Goal: Transaction & Acquisition: Purchase product/service

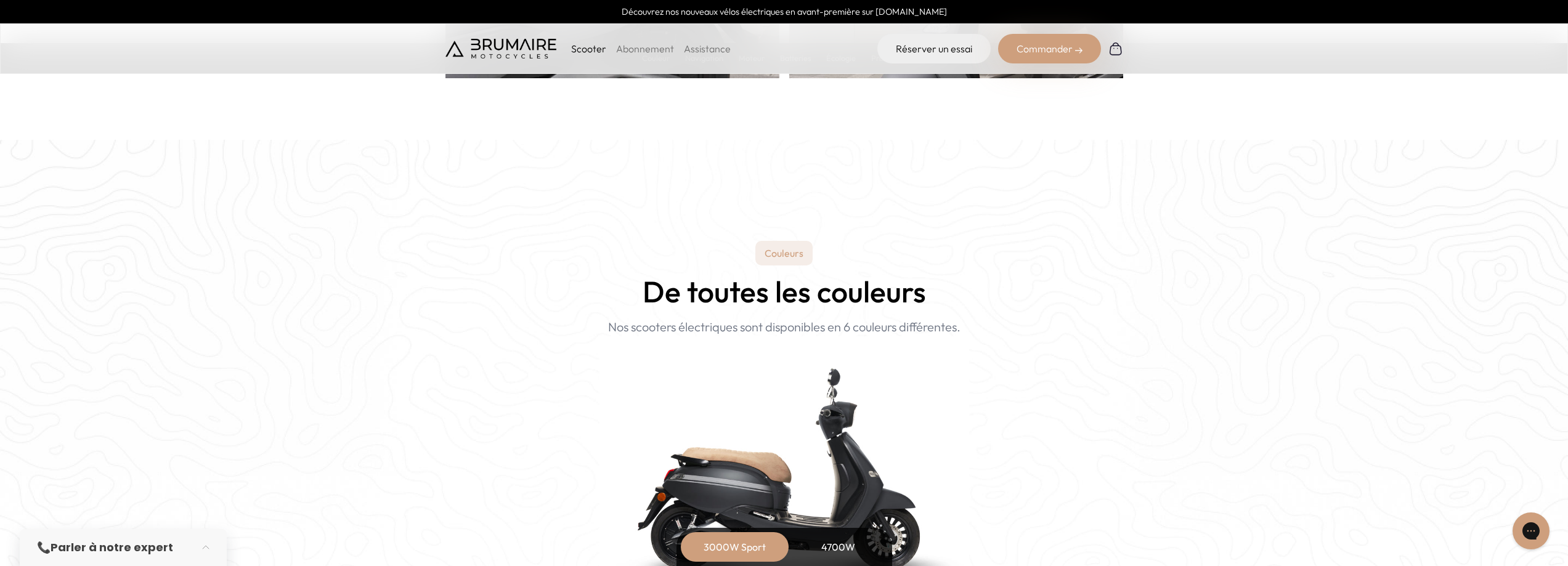
scroll to position [1170, 0]
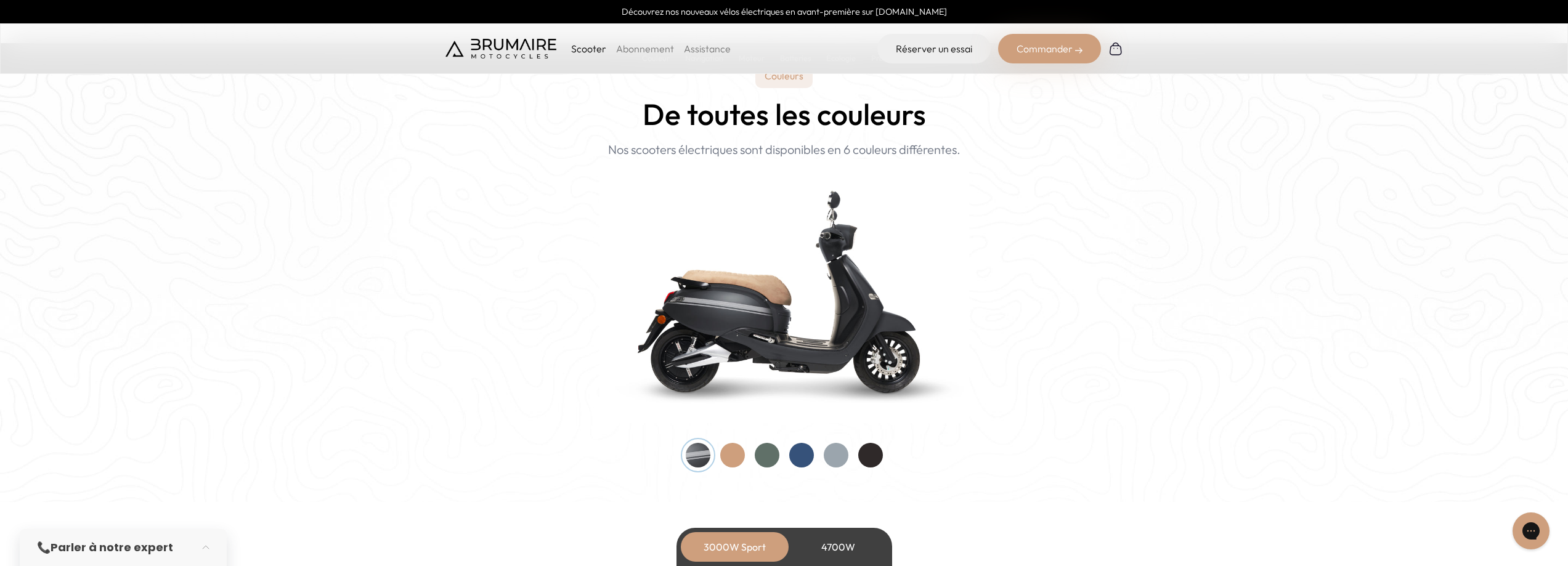
click at [764, 451] on div at bounding box center [767, 455] width 24 height 24
click at [832, 454] on div at bounding box center [836, 455] width 24 height 24
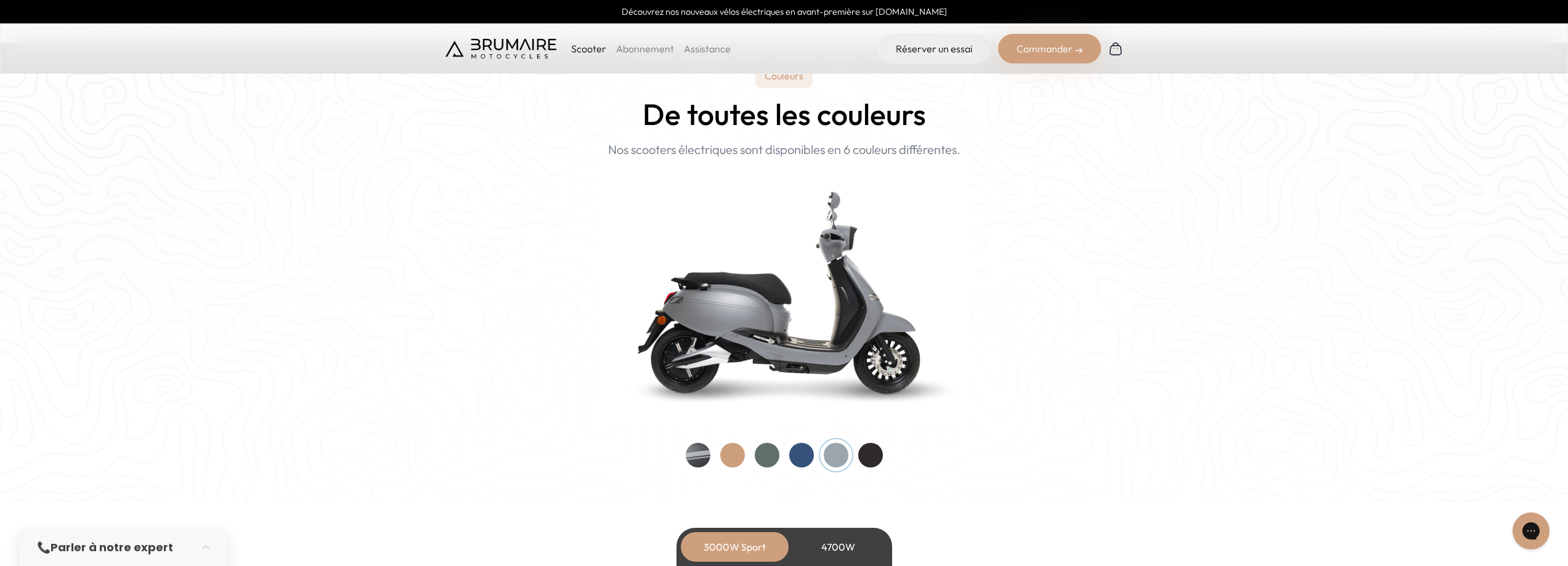
click at [706, 452] on div at bounding box center [698, 455] width 24 height 24
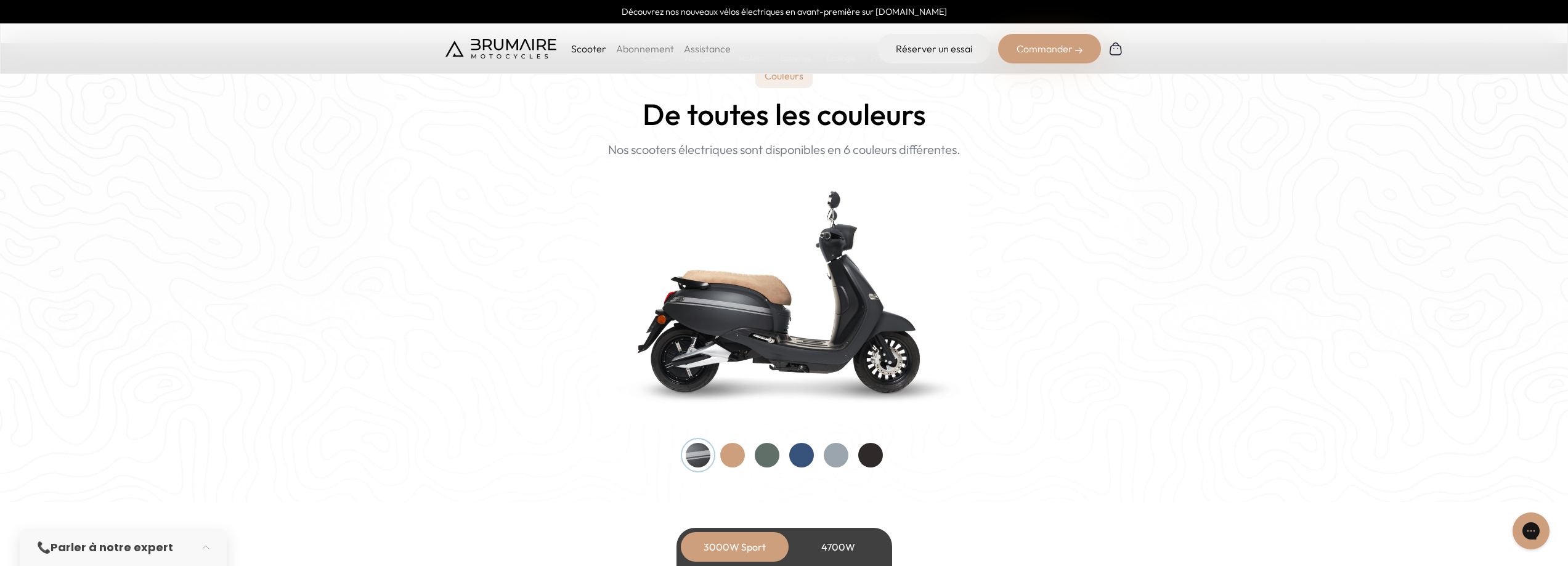
click at [740, 451] on div at bounding box center [732, 455] width 24 height 24
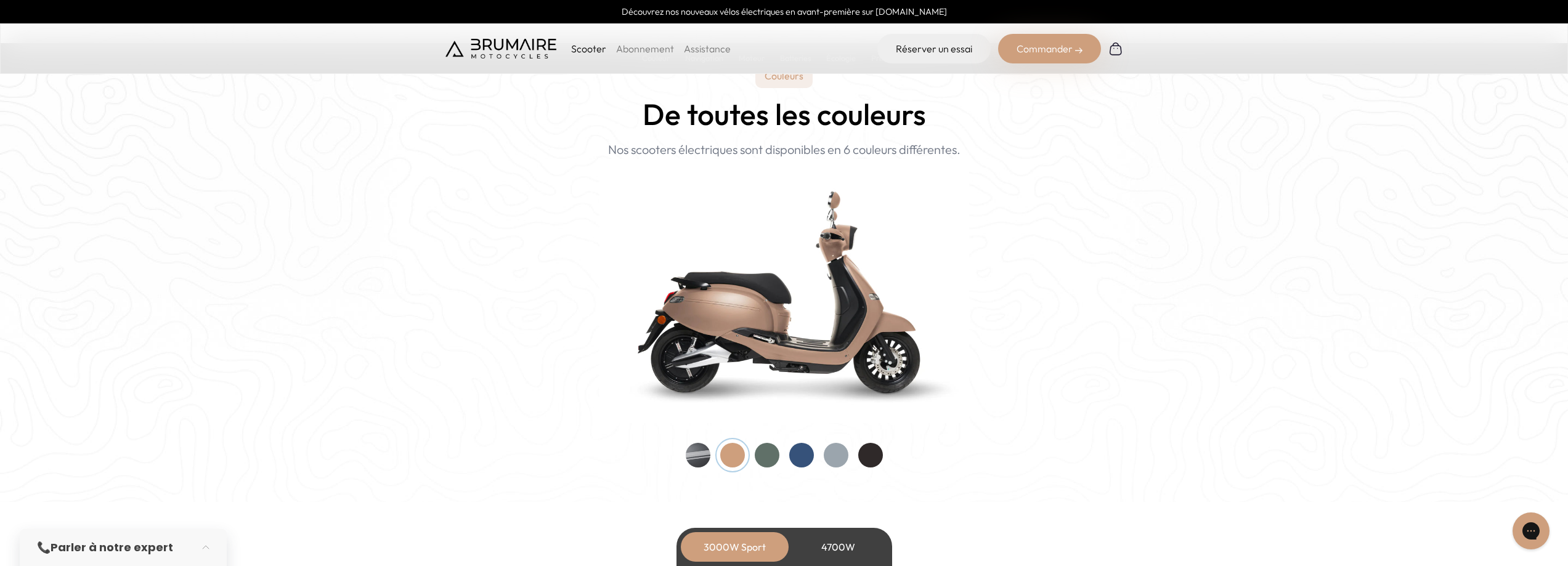
click at [769, 453] on div at bounding box center [767, 455] width 24 height 24
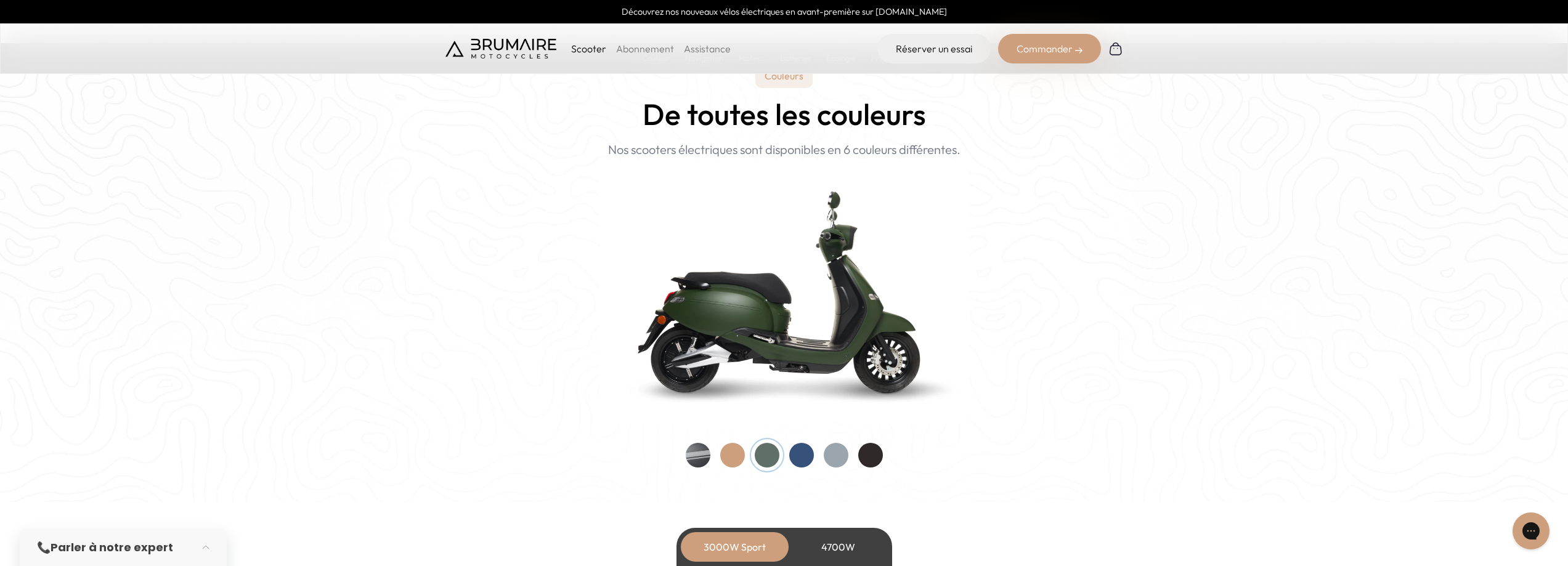
click at [867, 453] on div at bounding box center [871, 455] width 24 height 24
click at [807, 452] on div at bounding box center [802, 455] width 24 height 24
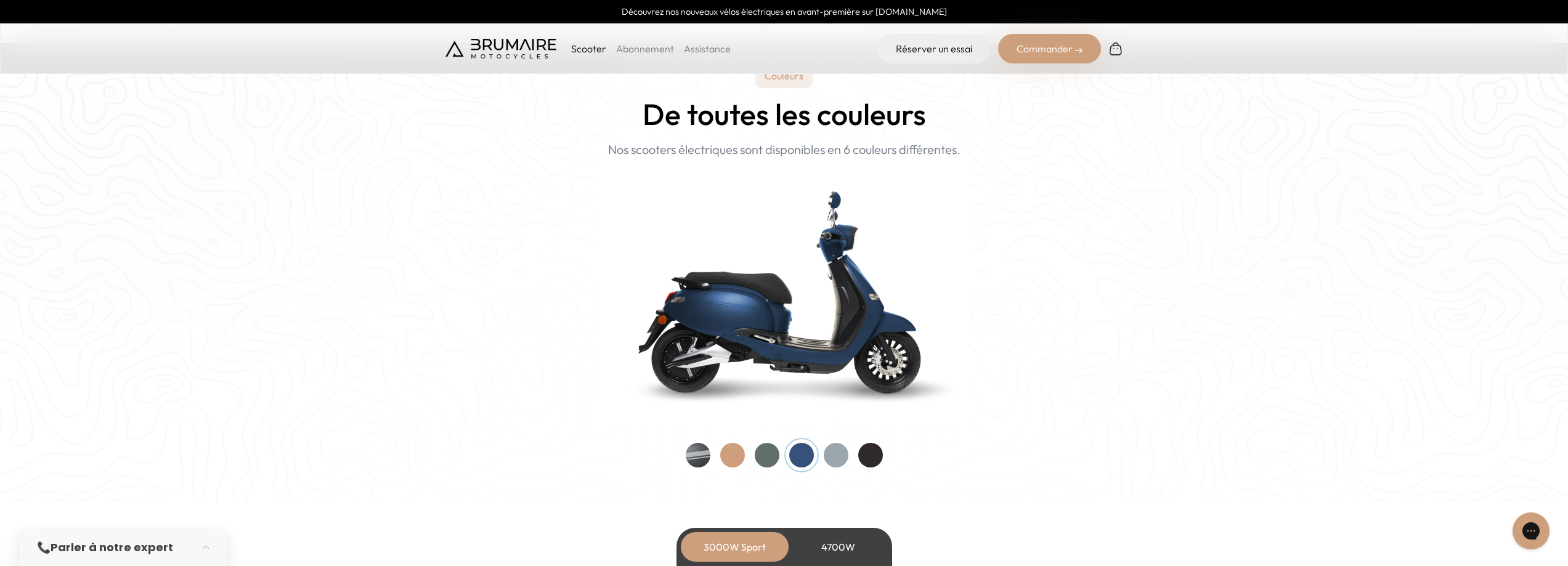
drag, startPoint x: 834, startPoint y: 453, endPoint x: 795, endPoint y: 455, distance: 39.1
click at [834, 454] on div at bounding box center [836, 455] width 24 height 24
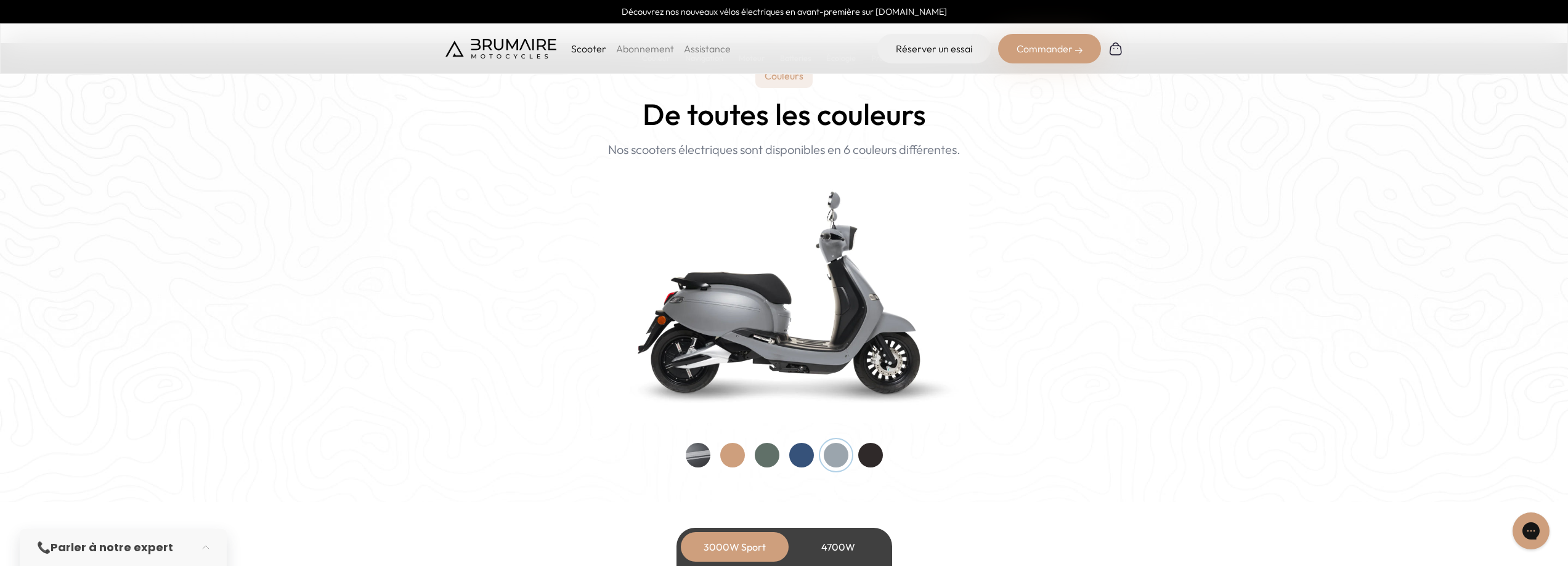
click at [680, 455] on div "Couleurs De toutes les couleurs Nouveau ! Nos scooters électriques sont disponi…" at bounding box center [784, 265] width 678 height 404
click at [695, 458] on div at bounding box center [698, 455] width 24 height 24
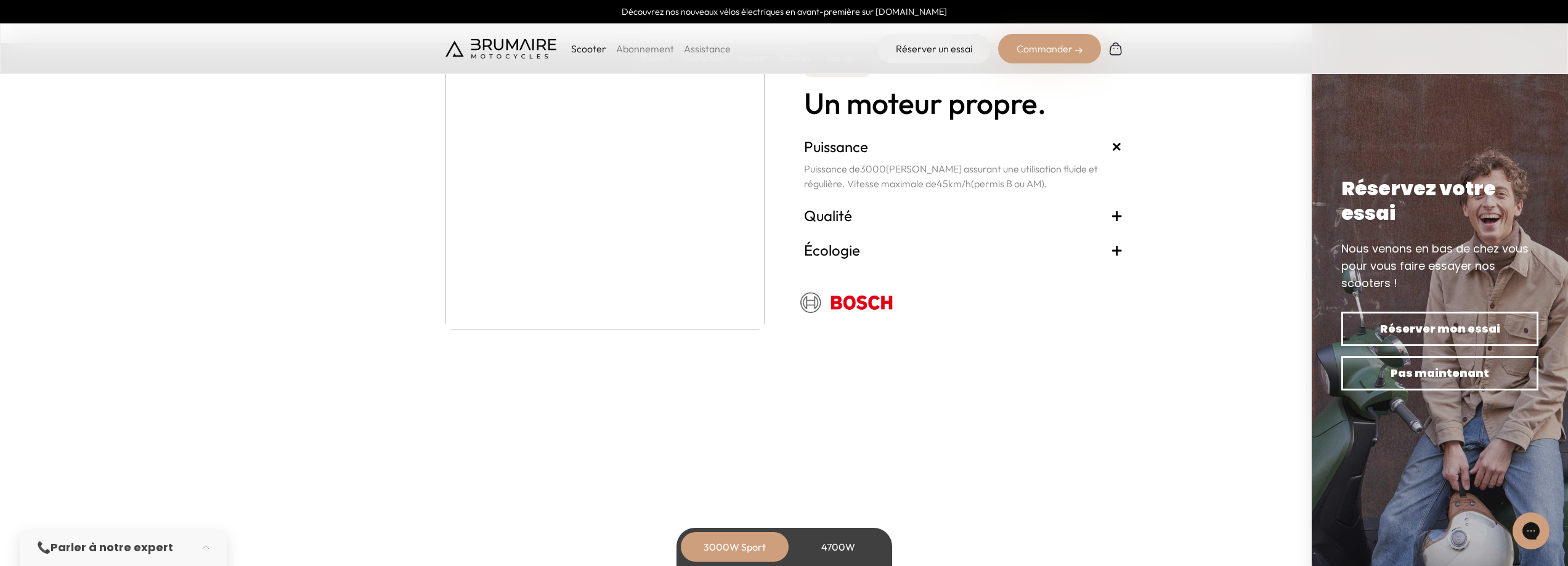
scroll to position [2218, 0]
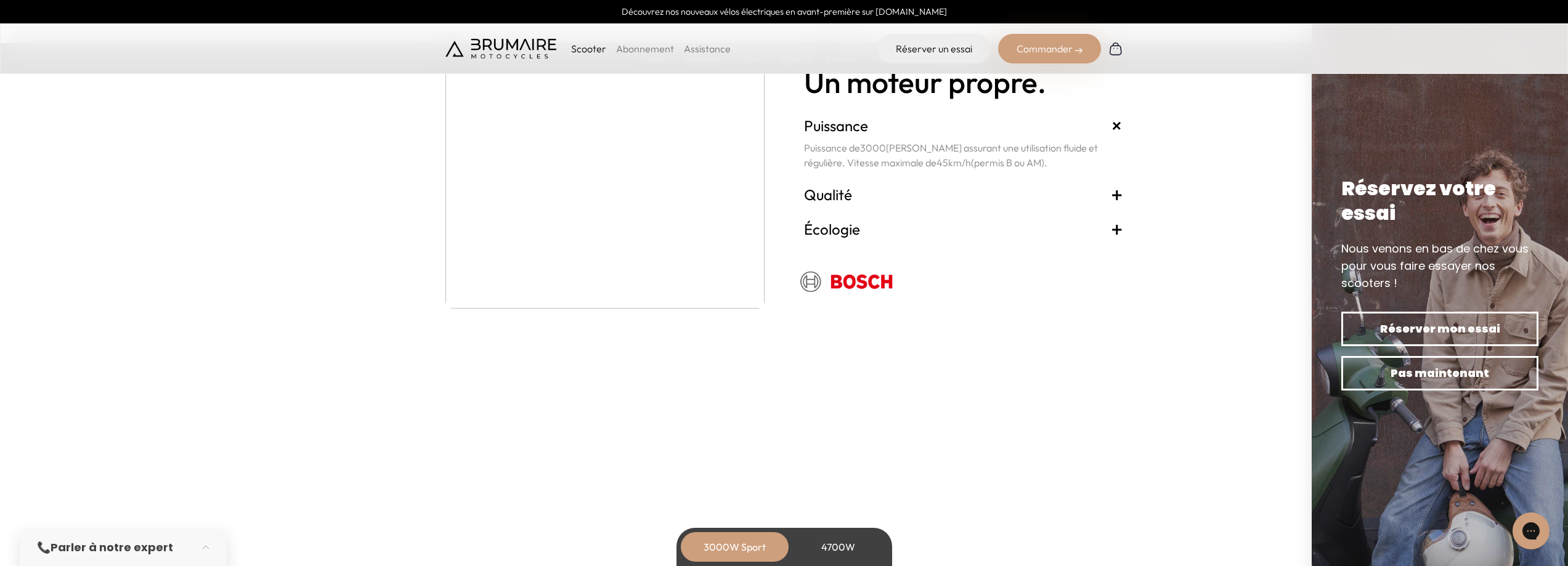
click at [1113, 194] on span "+" at bounding box center [1117, 195] width 12 height 20
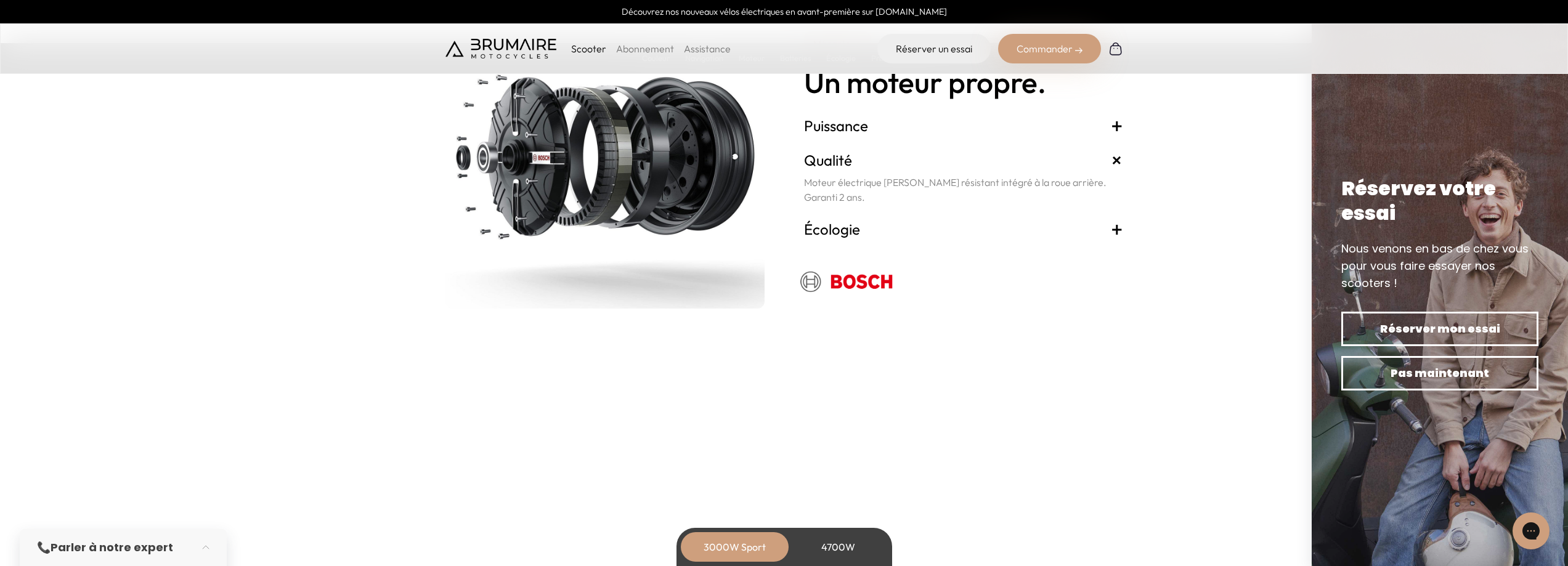
click at [1116, 226] on span "+" at bounding box center [1117, 229] width 12 height 20
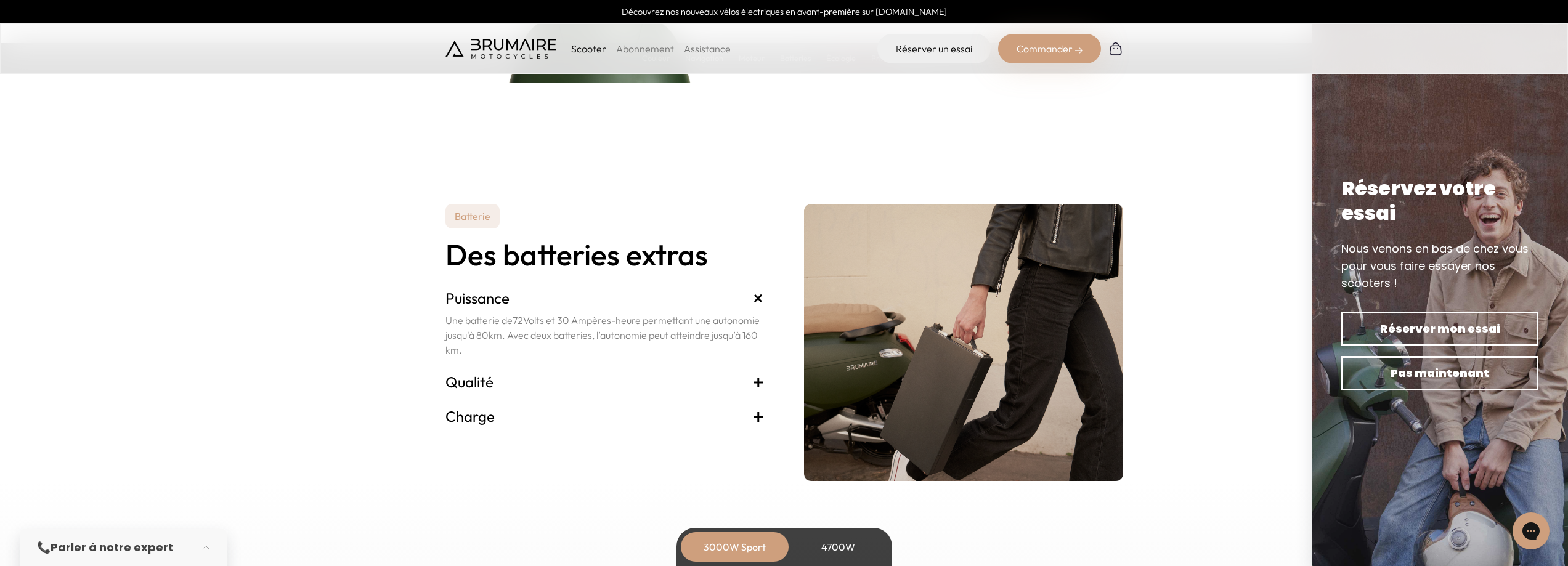
scroll to position [2464, 0]
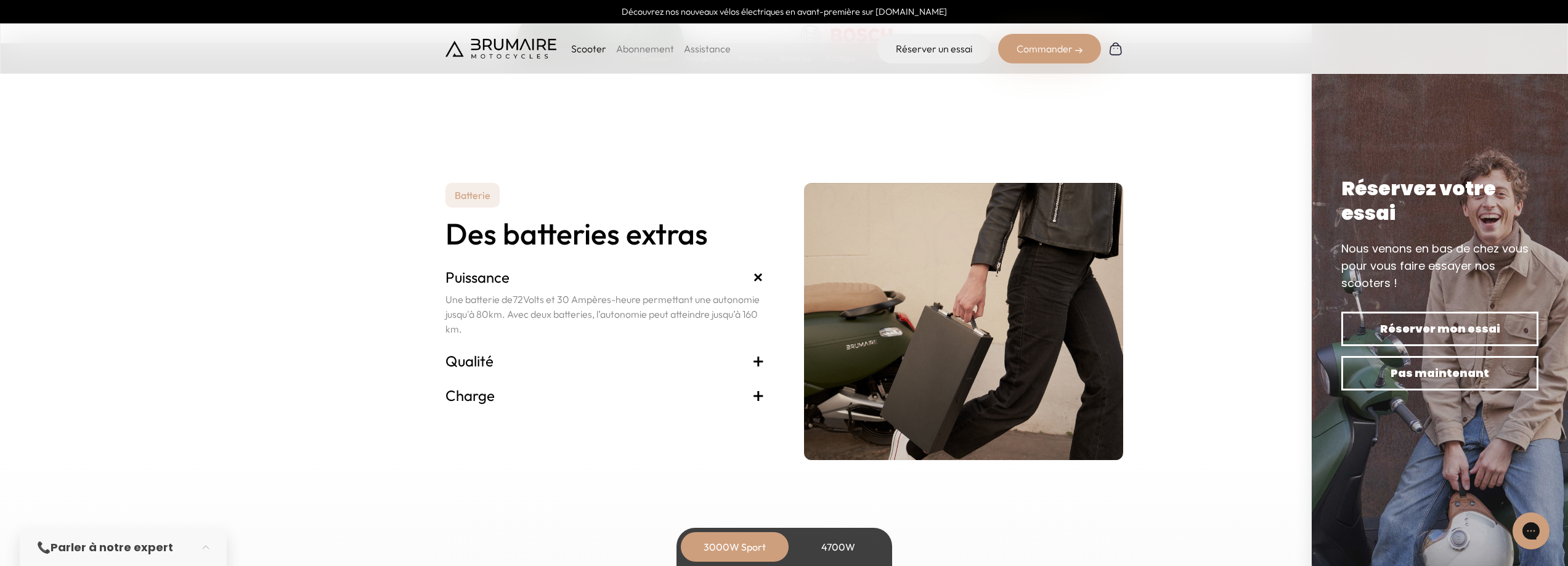
click at [758, 358] on span "+" at bounding box center [758, 361] width 12 height 20
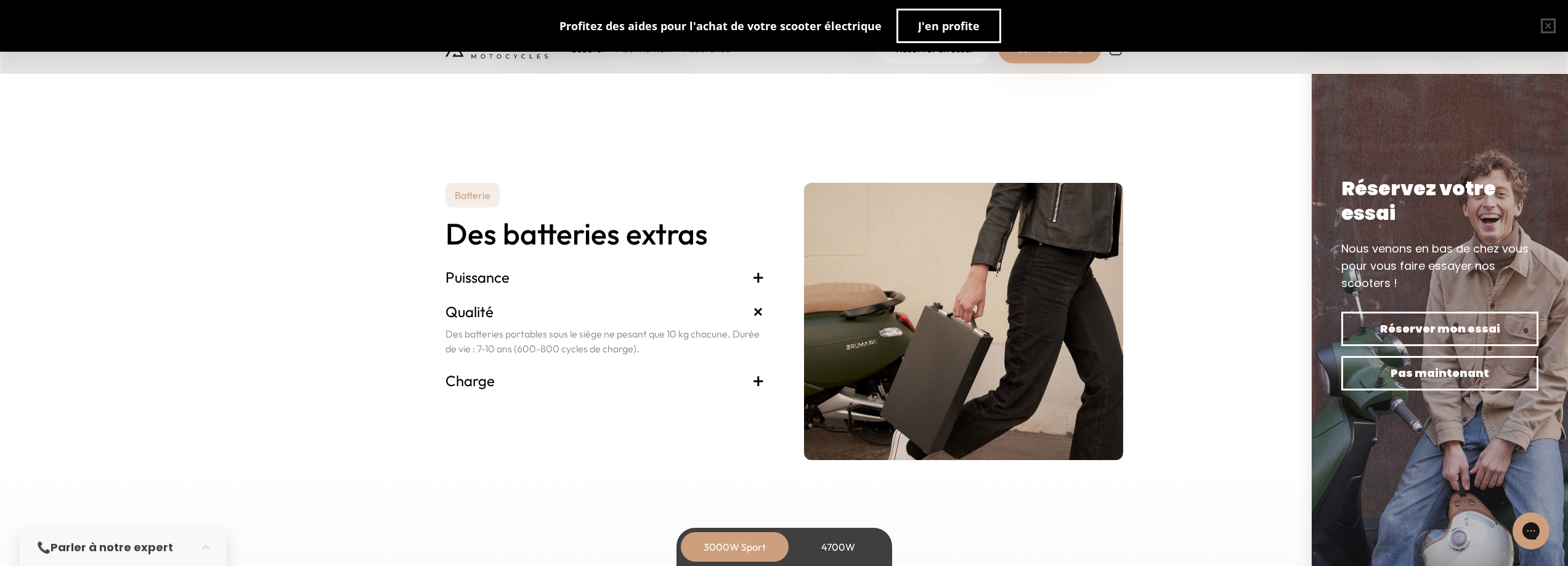
click at [757, 372] on span "+" at bounding box center [758, 380] width 12 height 20
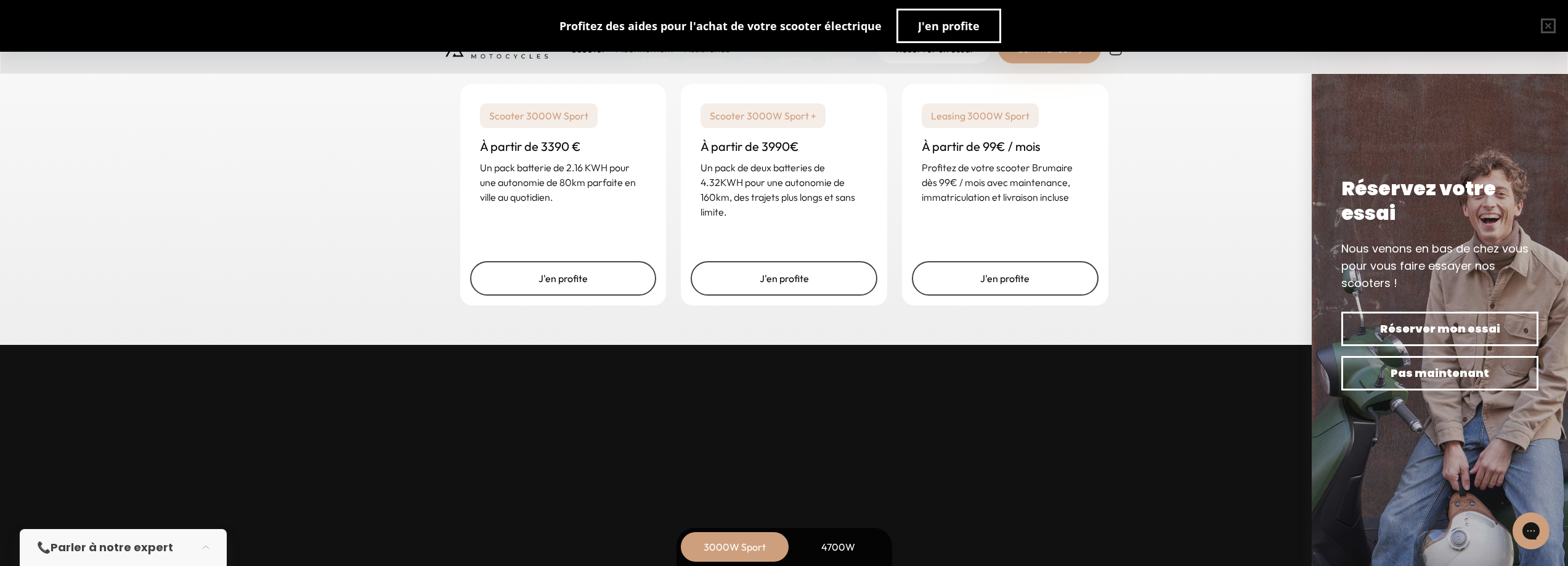
scroll to position [3081, 0]
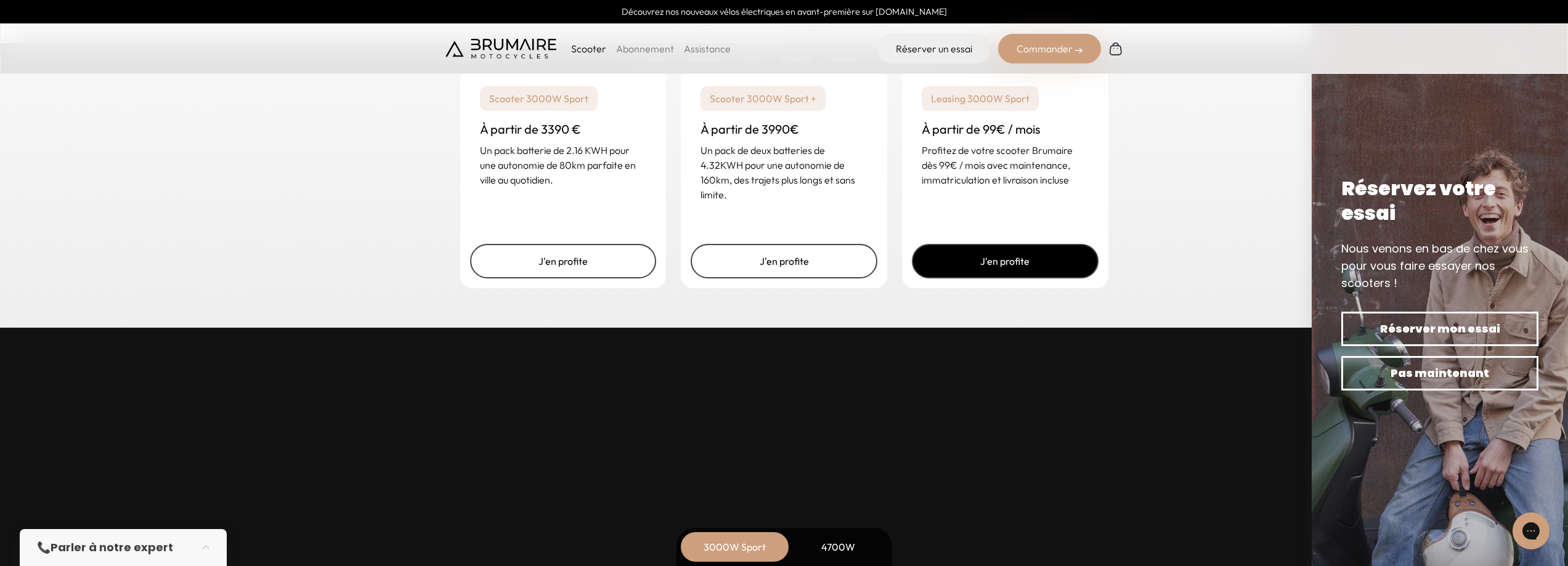
click at [1027, 266] on link "J'en profite" at bounding box center [1005, 261] width 187 height 35
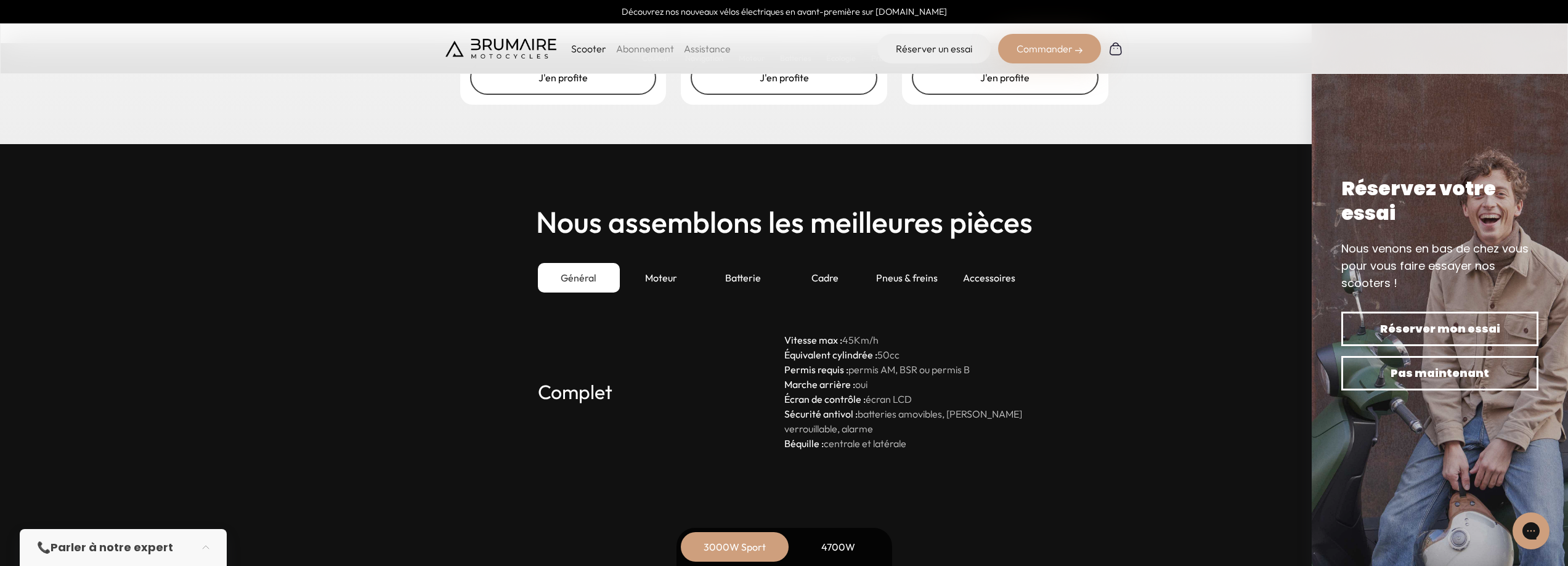
scroll to position [3327, 0]
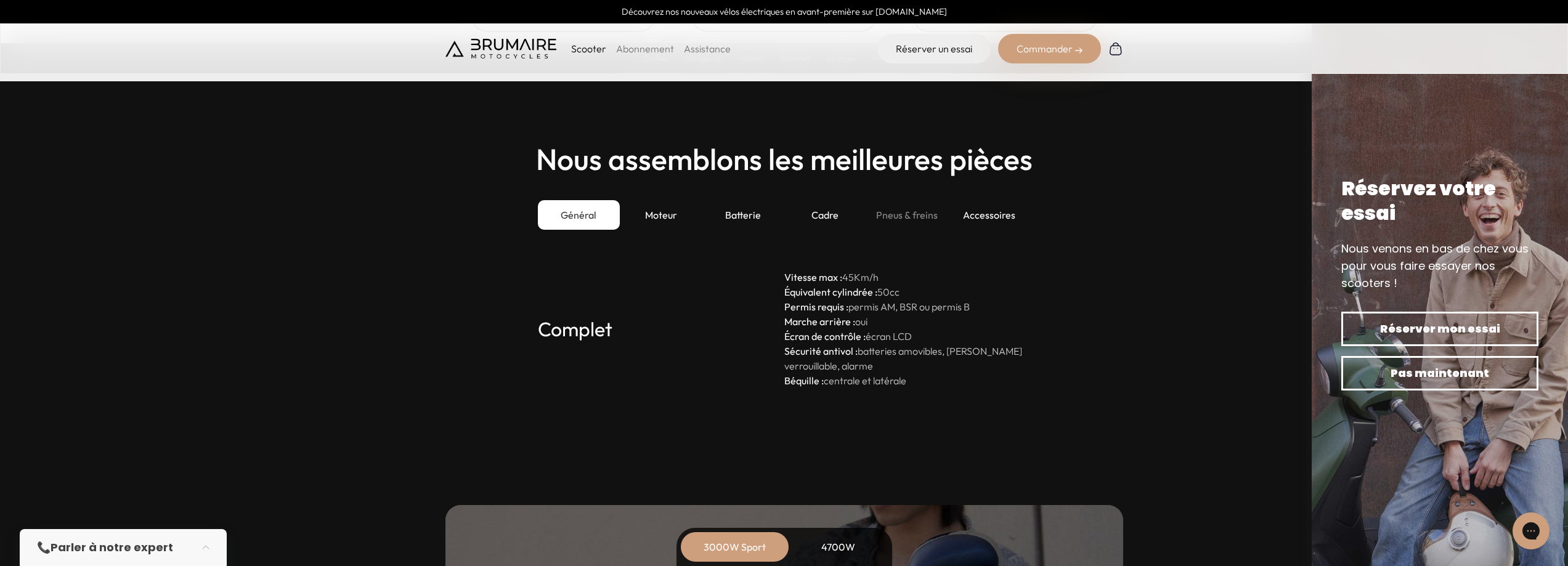
click at [917, 216] on div "Pneus & freins" at bounding box center [907, 215] width 82 height 29
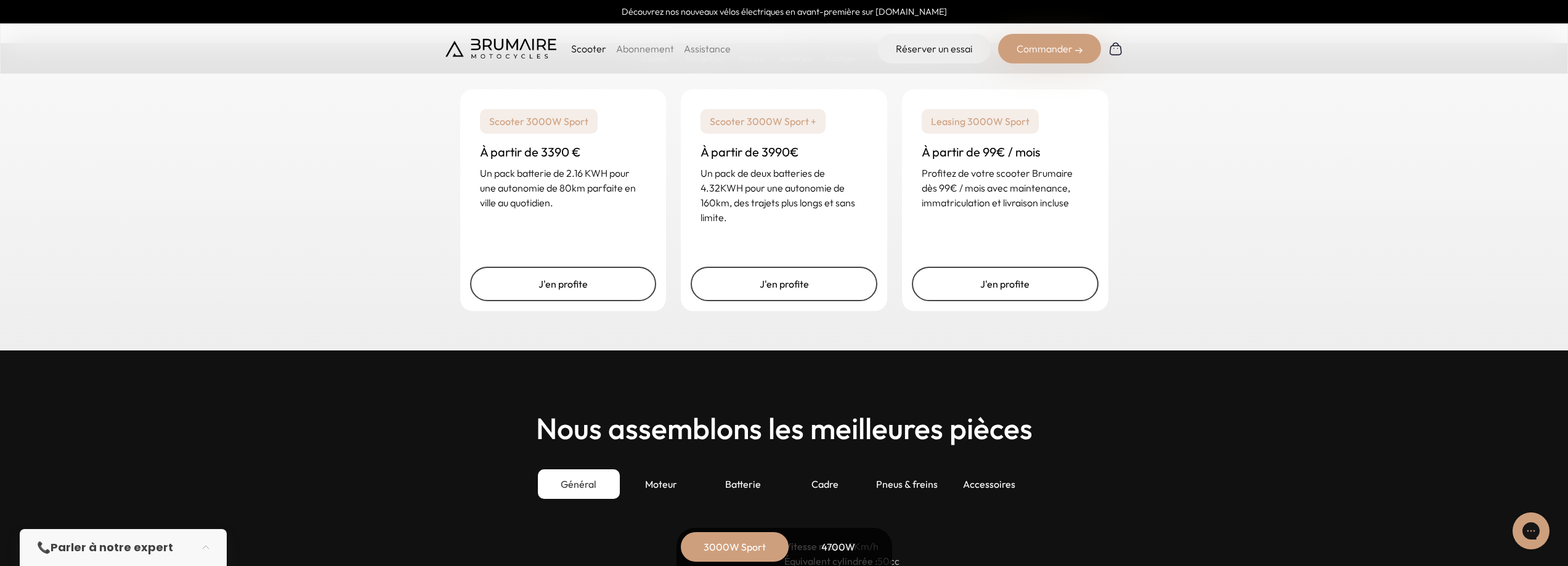
scroll to position [3327, 0]
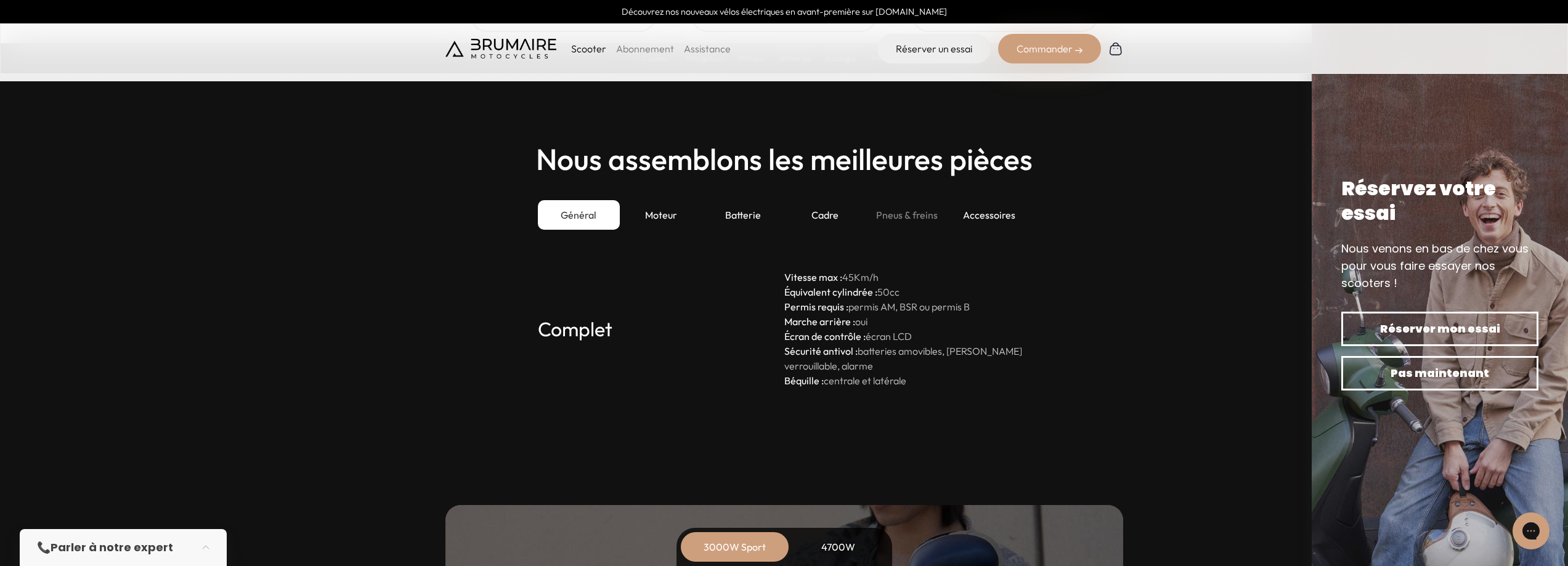
click at [907, 218] on div "Pneus & freins" at bounding box center [907, 215] width 82 height 29
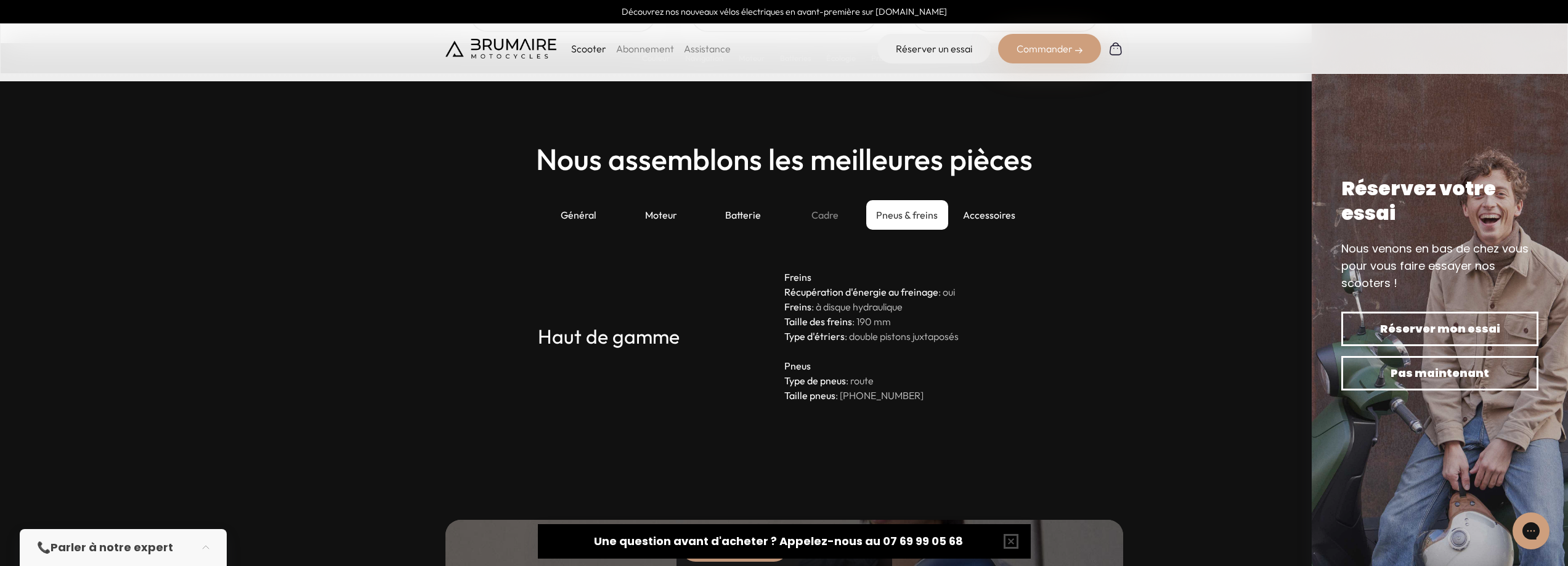
click at [832, 218] on div "Cadre" at bounding box center [825, 215] width 82 height 29
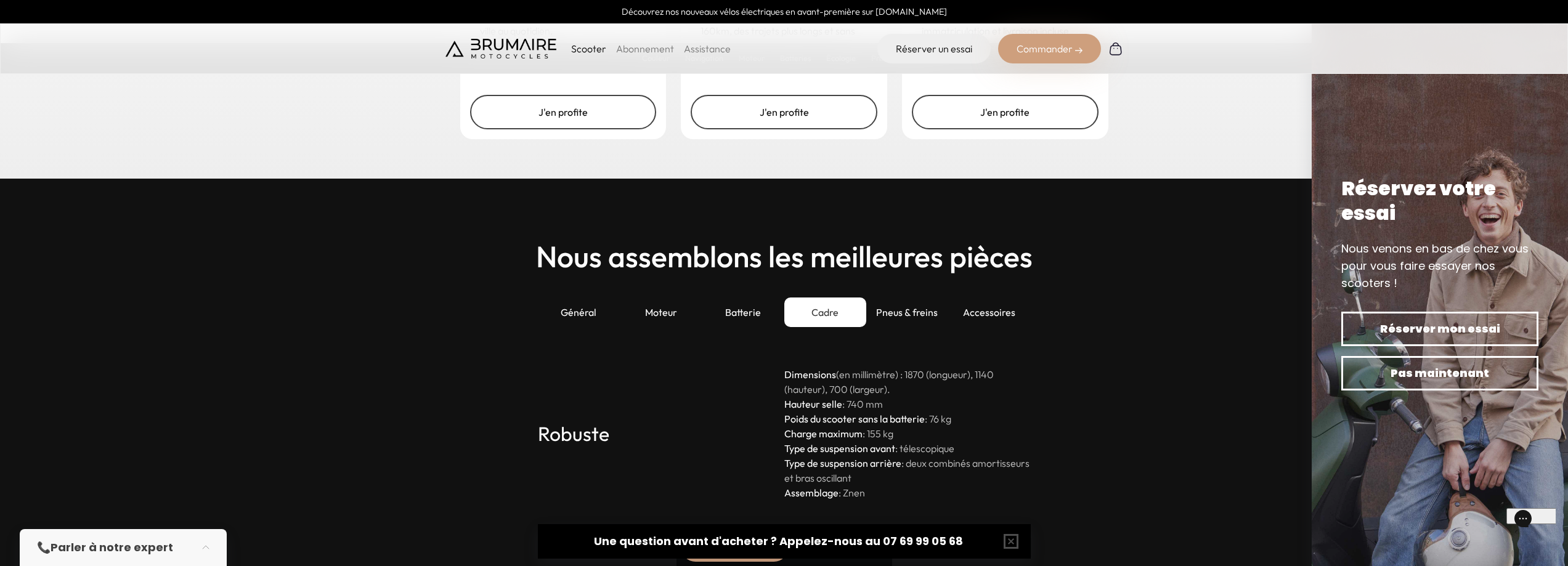
scroll to position [3251, 0]
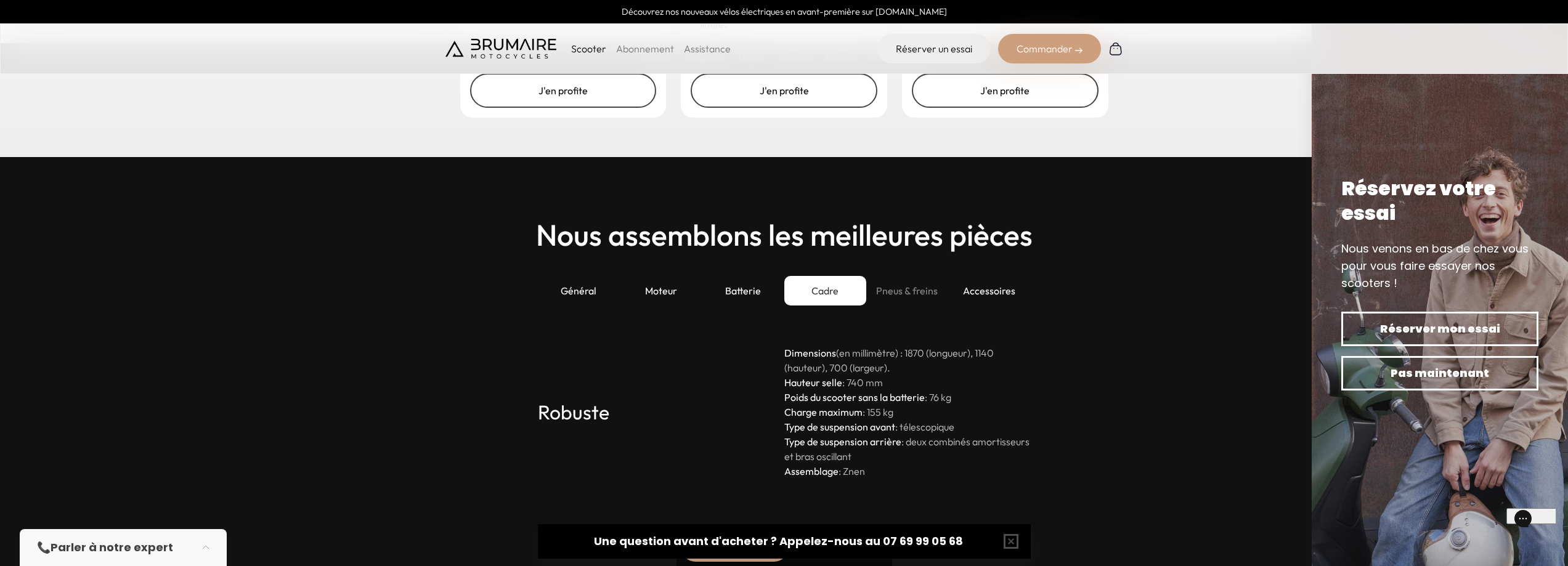
click at [909, 289] on div "Pneus & freins" at bounding box center [907, 291] width 82 height 29
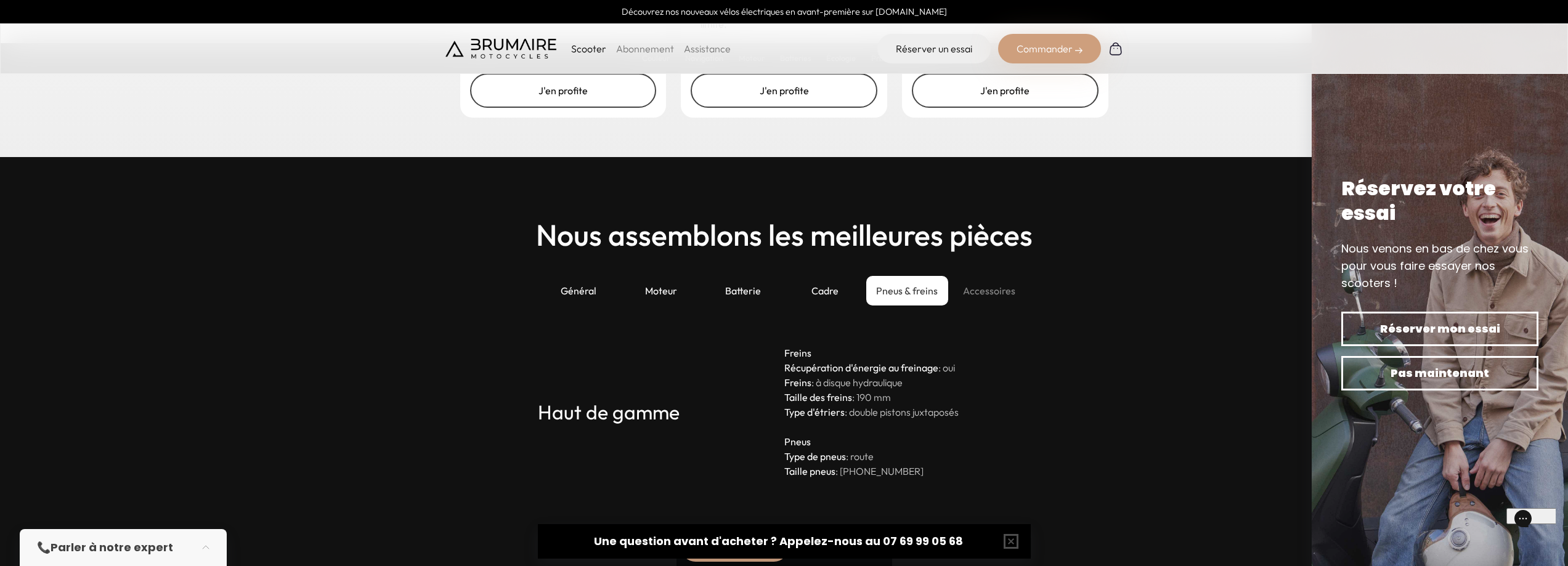
click at [984, 289] on div "Accessoires" at bounding box center [989, 291] width 82 height 29
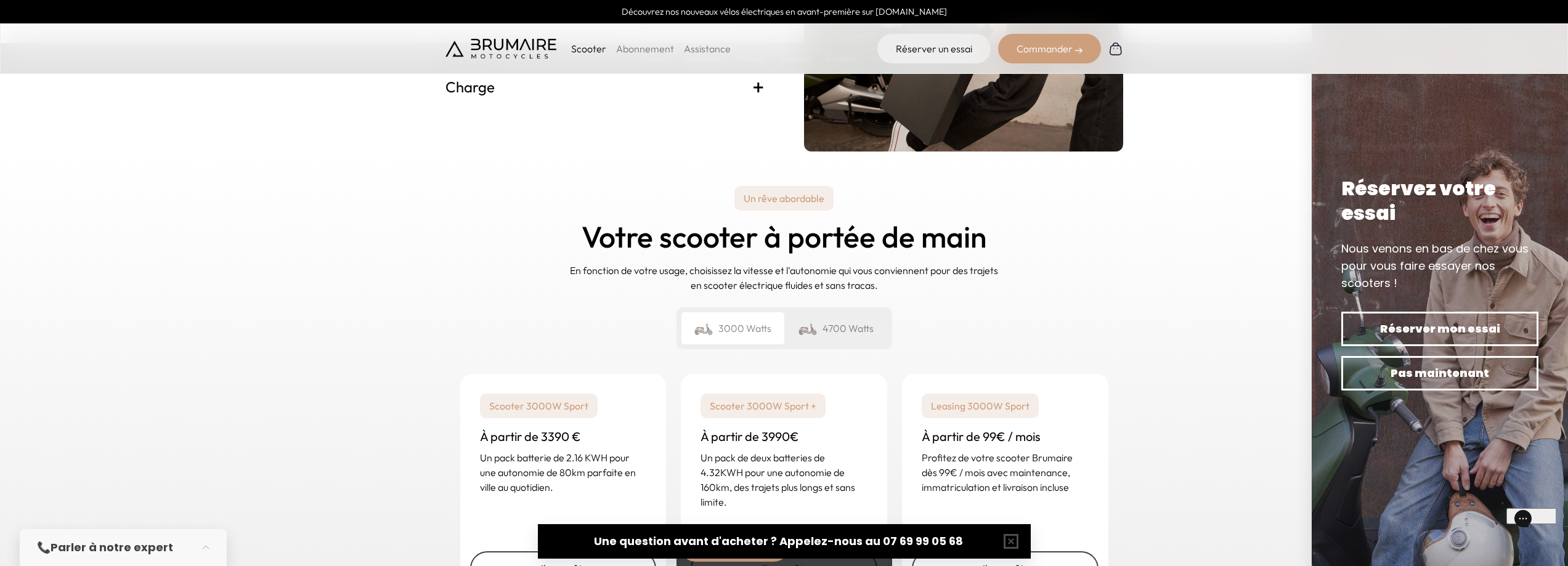
scroll to position [2882, 0]
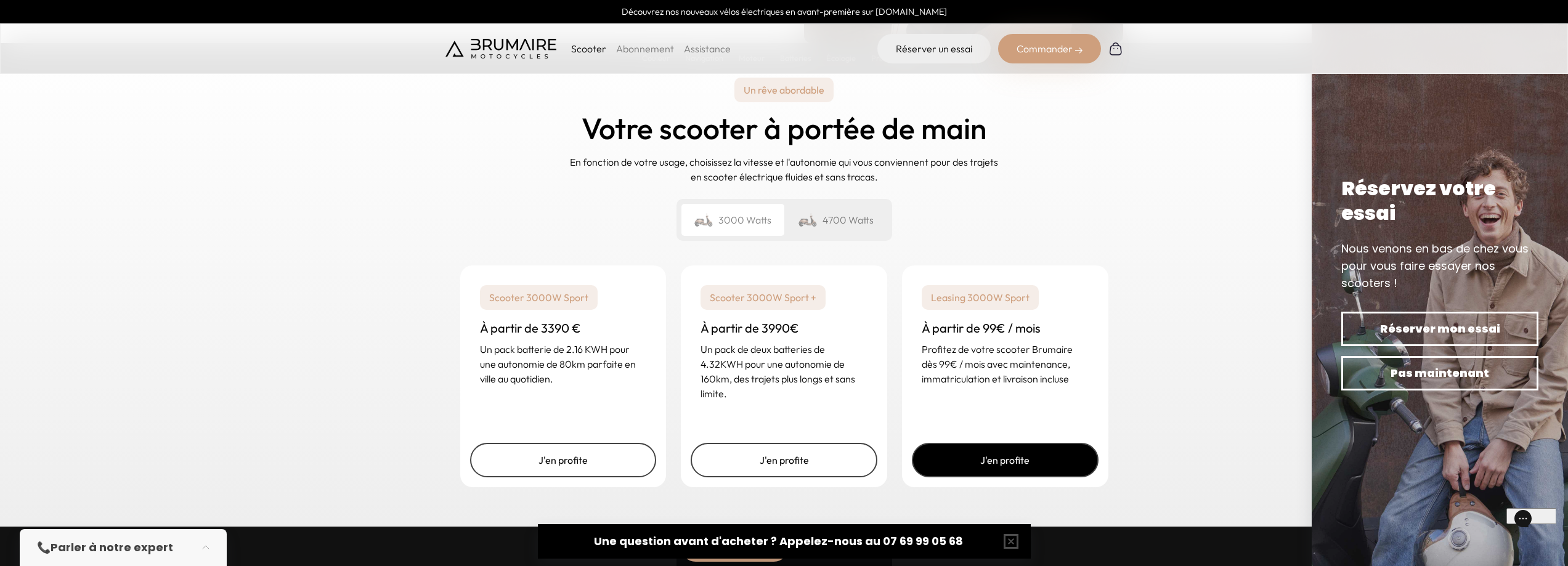
click at [977, 451] on link "J'en profite" at bounding box center [1005, 460] width 187 height 35
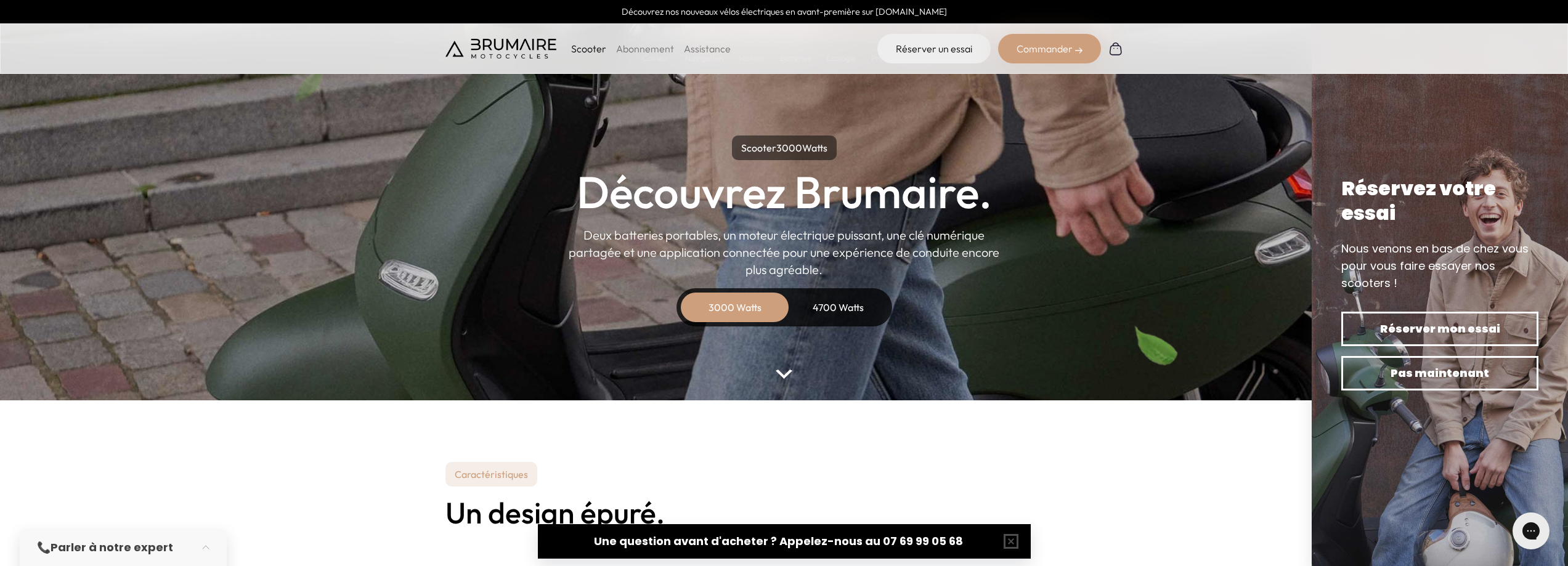
click at [1044, 44] on div "Commander" at bounding box center [1049, 49] width 103 height 29
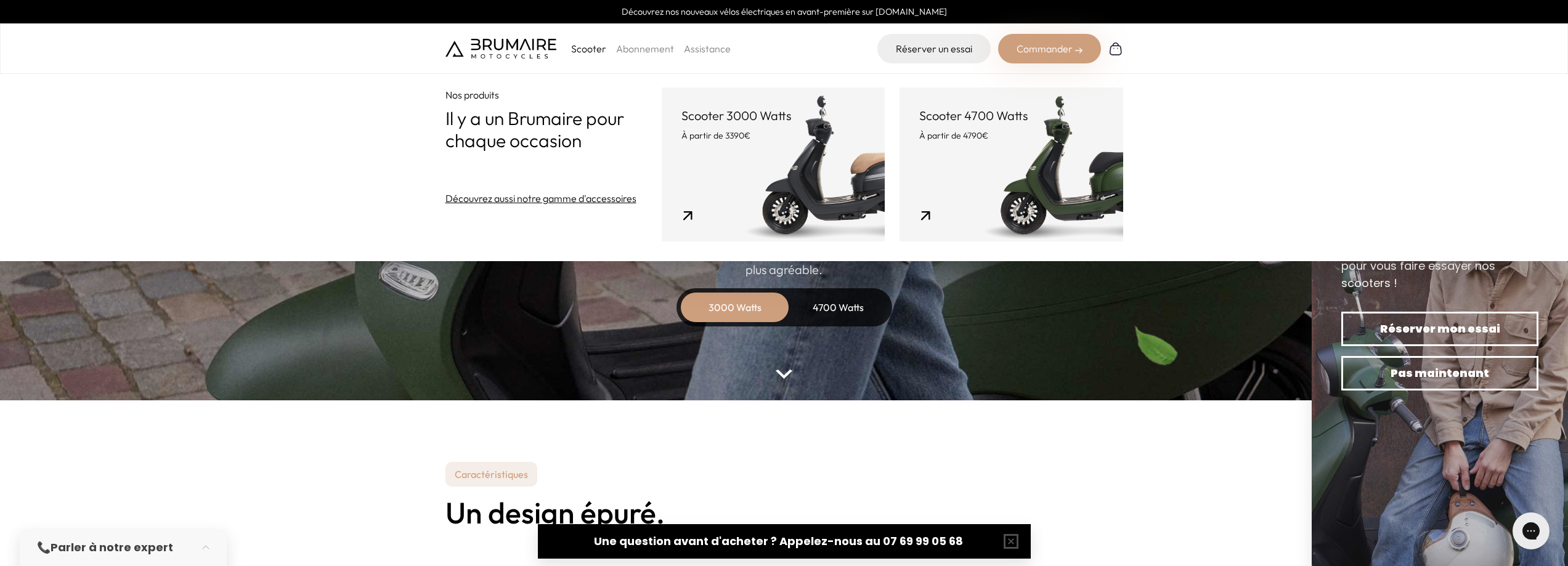
click at [751, 145] on link "Scooter 3000 Watts À partir de 3390€" at bounding box center [773, 165] width 223 height 154
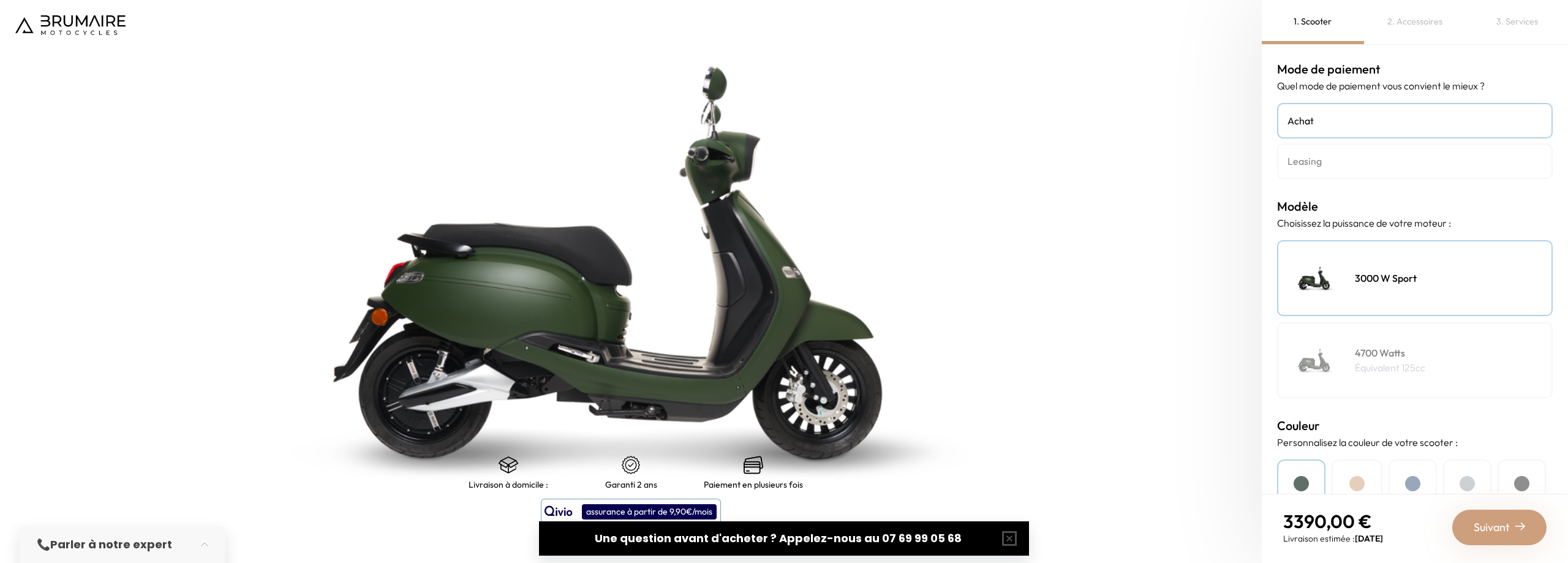
click at [1341, 159] on h4 "Leasing" at bounding box center [1415, 161] width 255 height 15
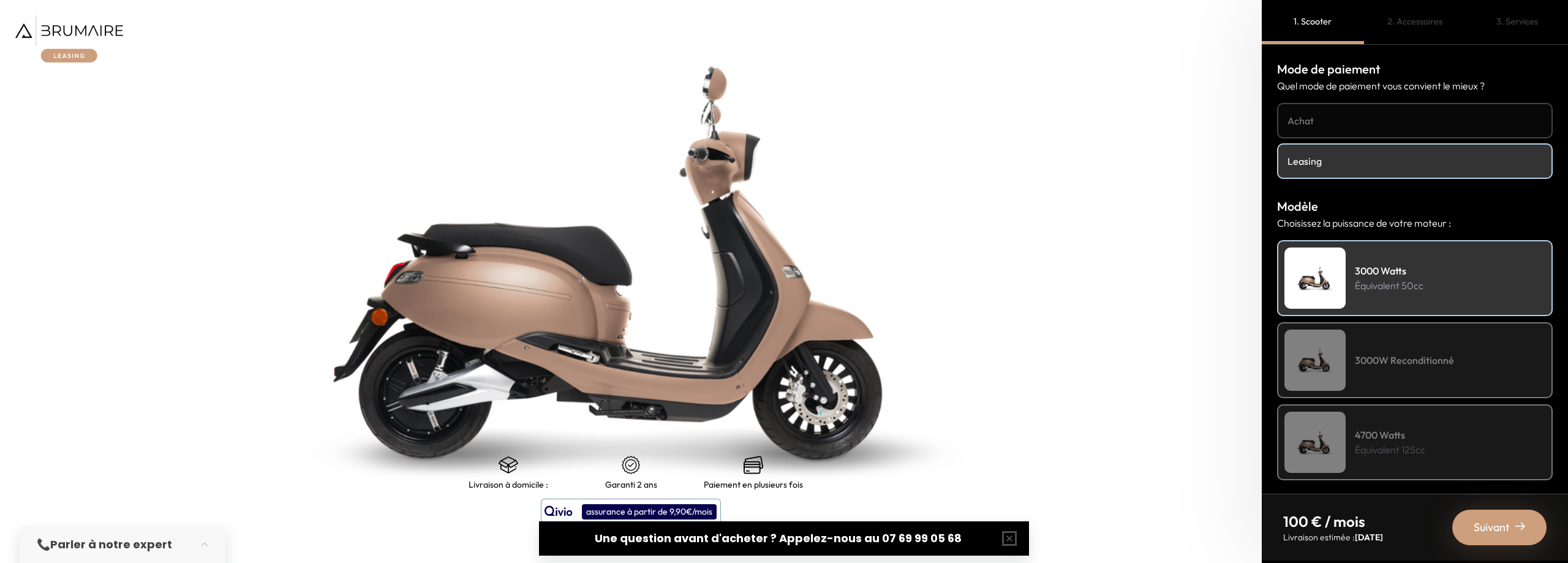
click at [1383, 363] on h4 "3000W Reconditionné" at bounding box center [1404, 360] width 99 height 15
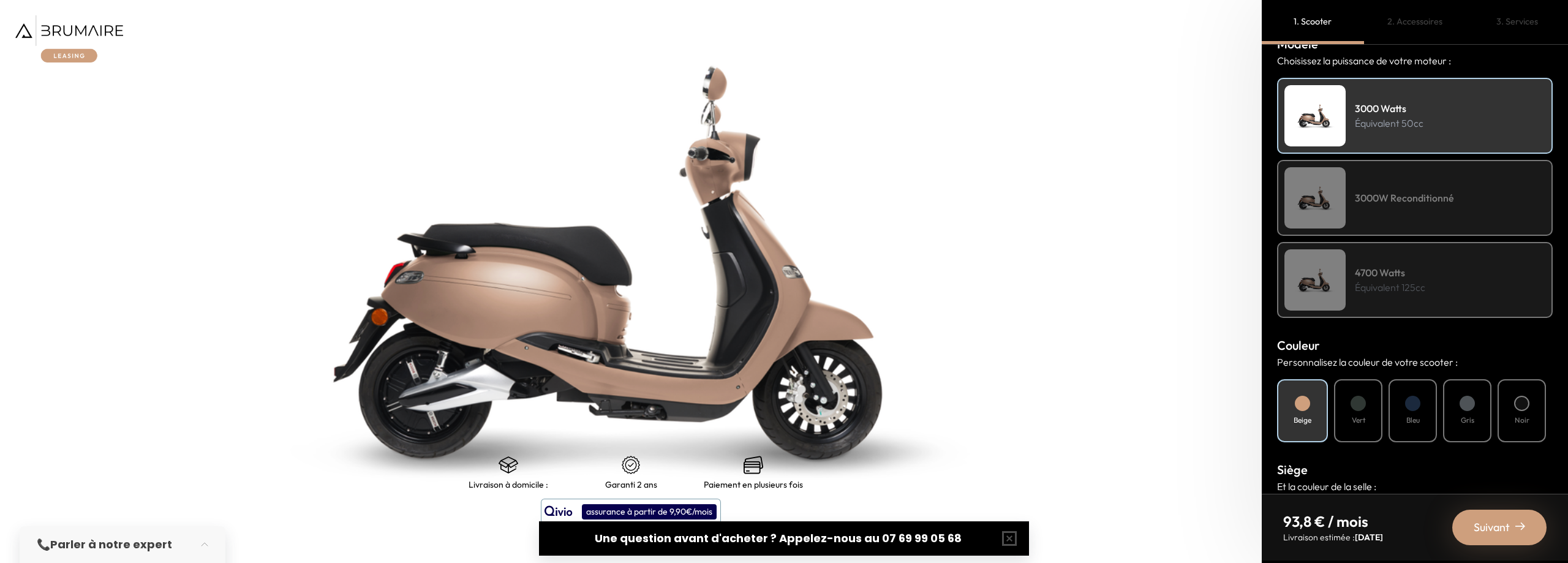
scroll to position [184, 0]
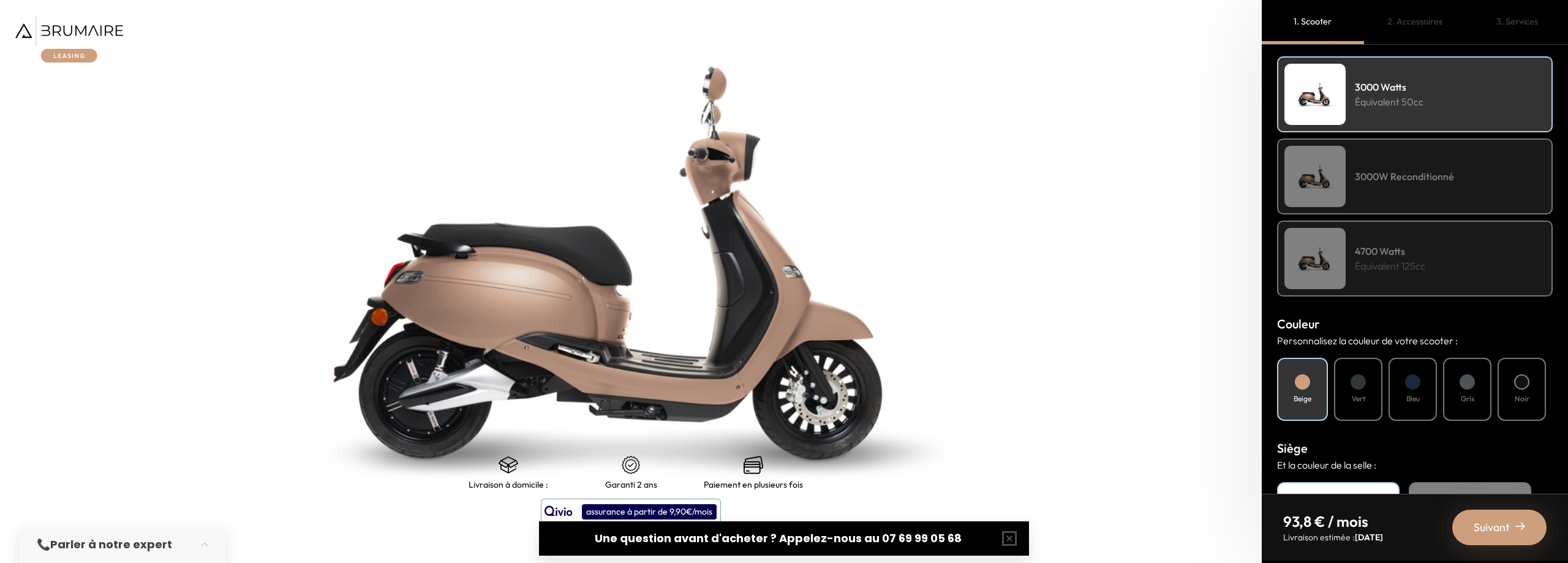
click at [1354, 380] on div at bounding box center [1358, 382] width 15 height 15
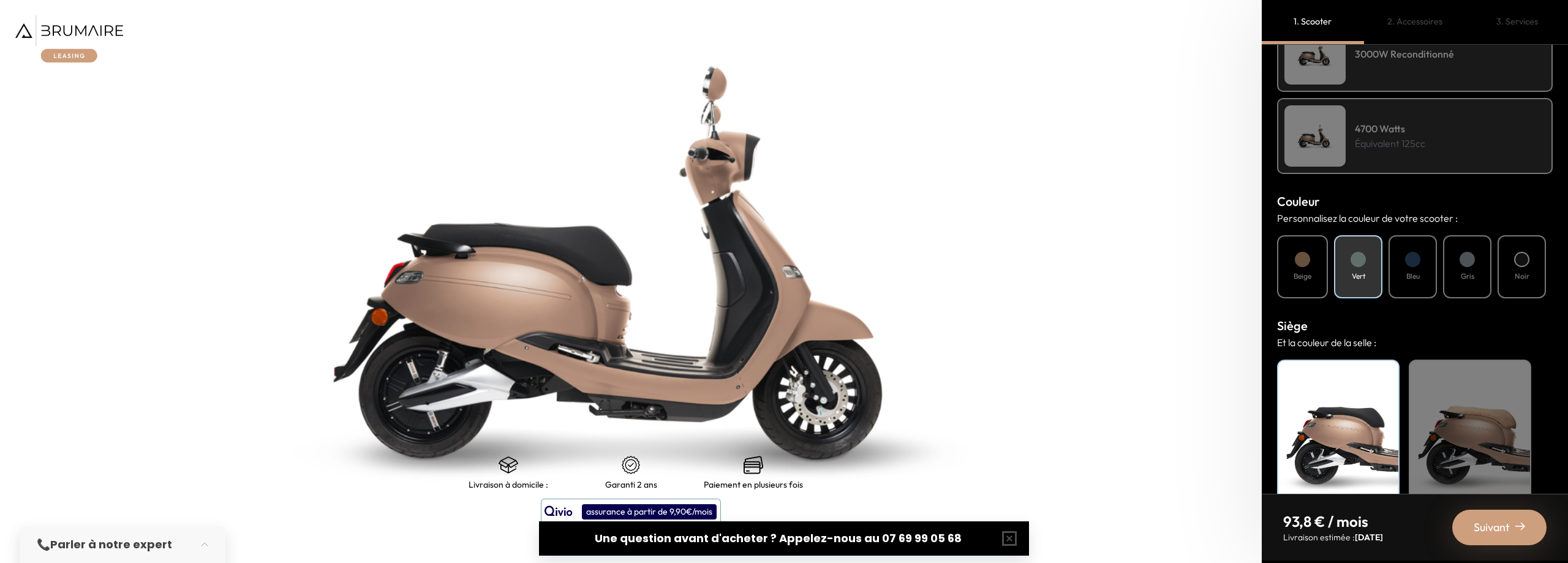
scroll to position [341, 0]
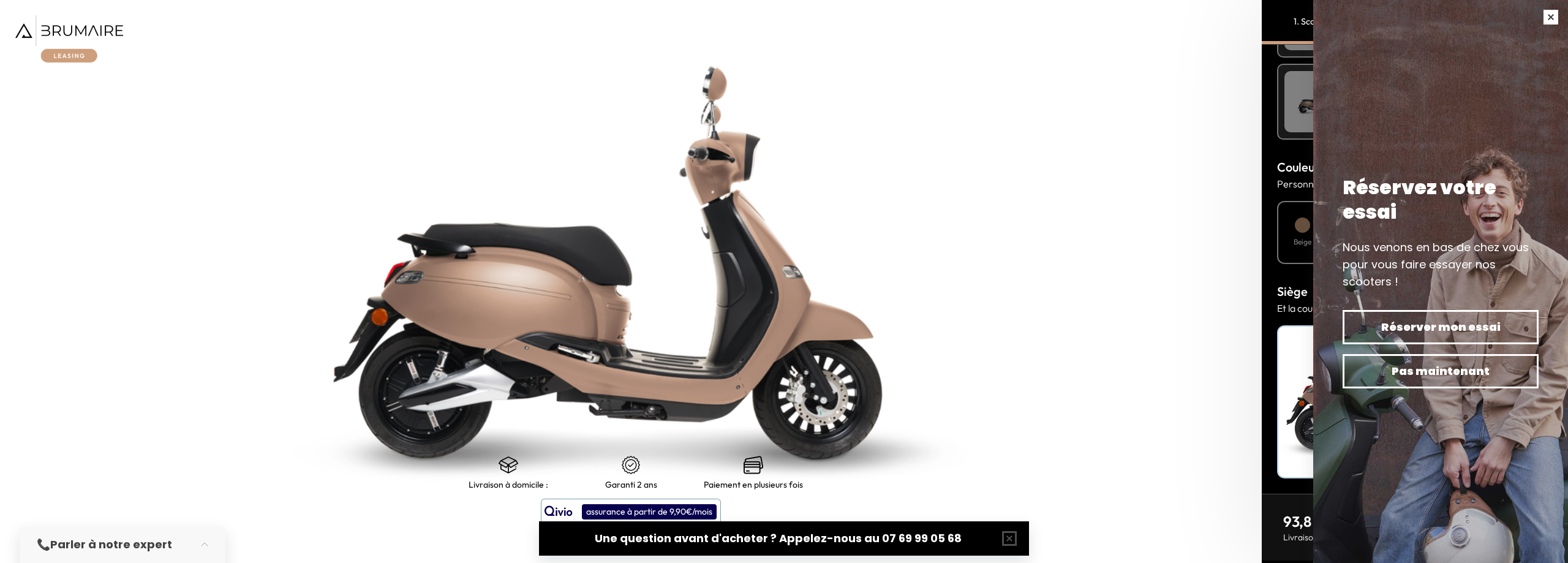
click at [1548, 18] on button "button" at bounding box center [1551, 17] width 34 height 34
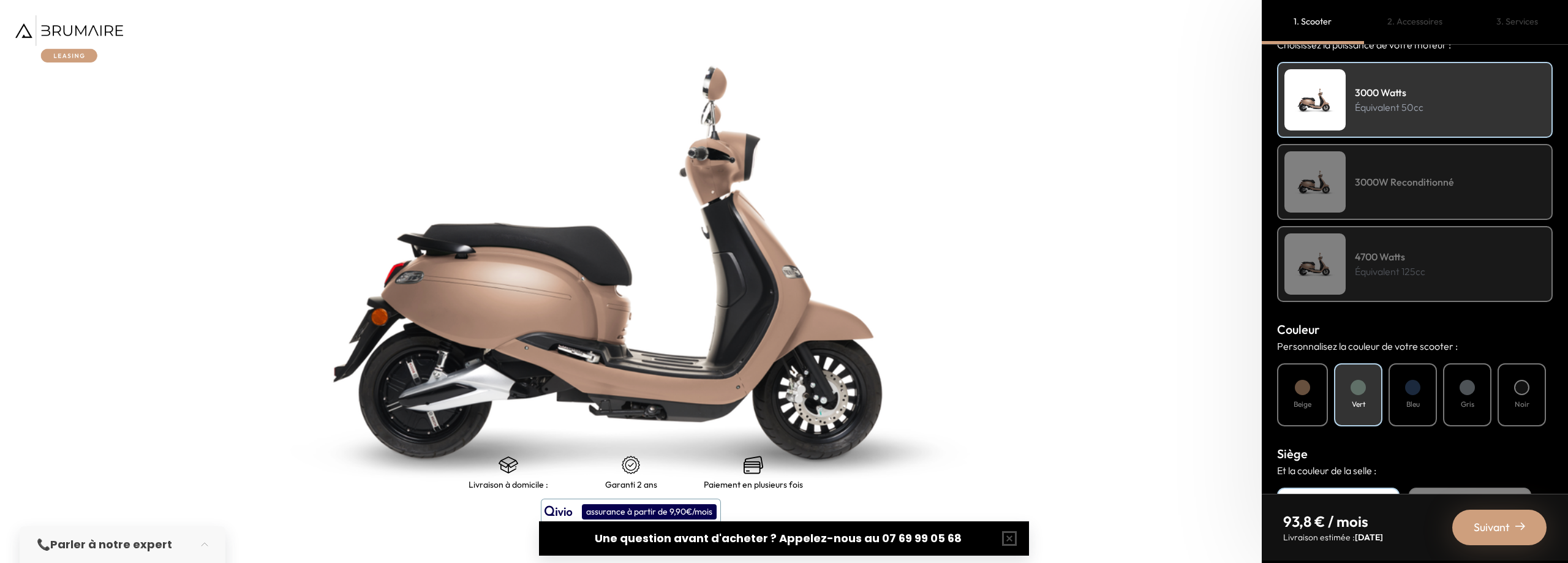
scroll to position [157, 0]
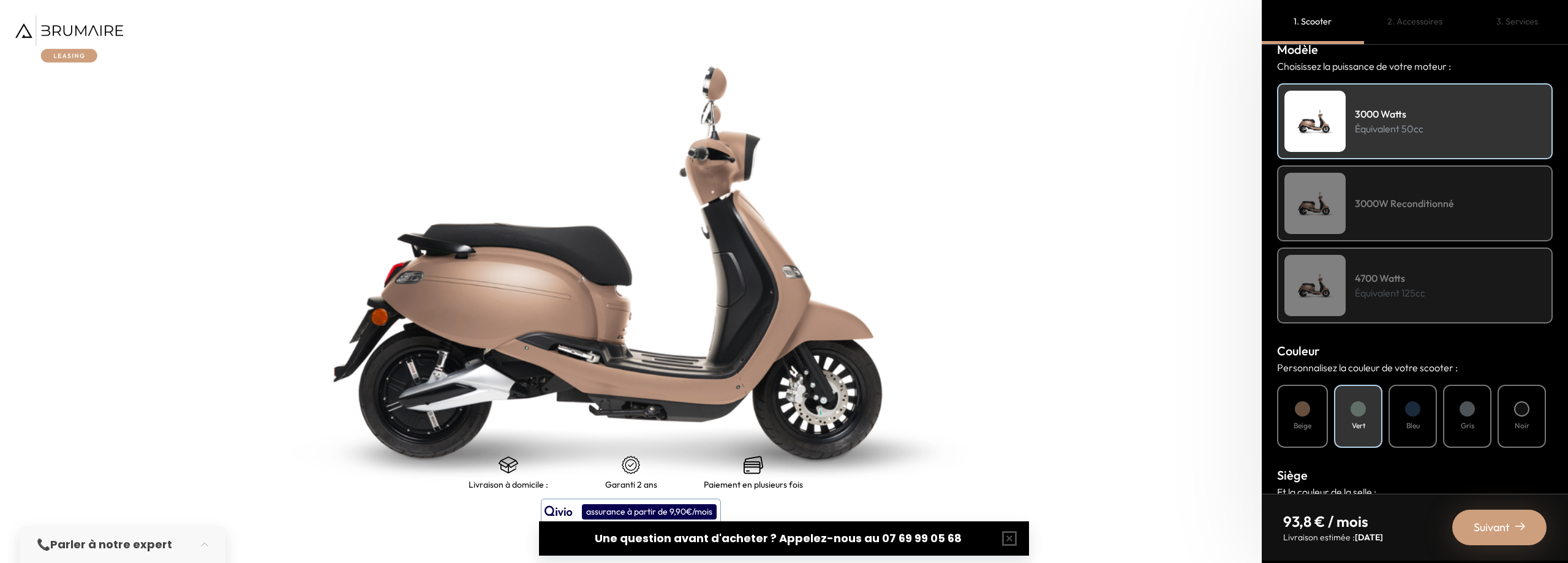
click at [1377, 199] on h4 "3000W Reconditionné" at bounding box center [1404, 203] width 99 height 15
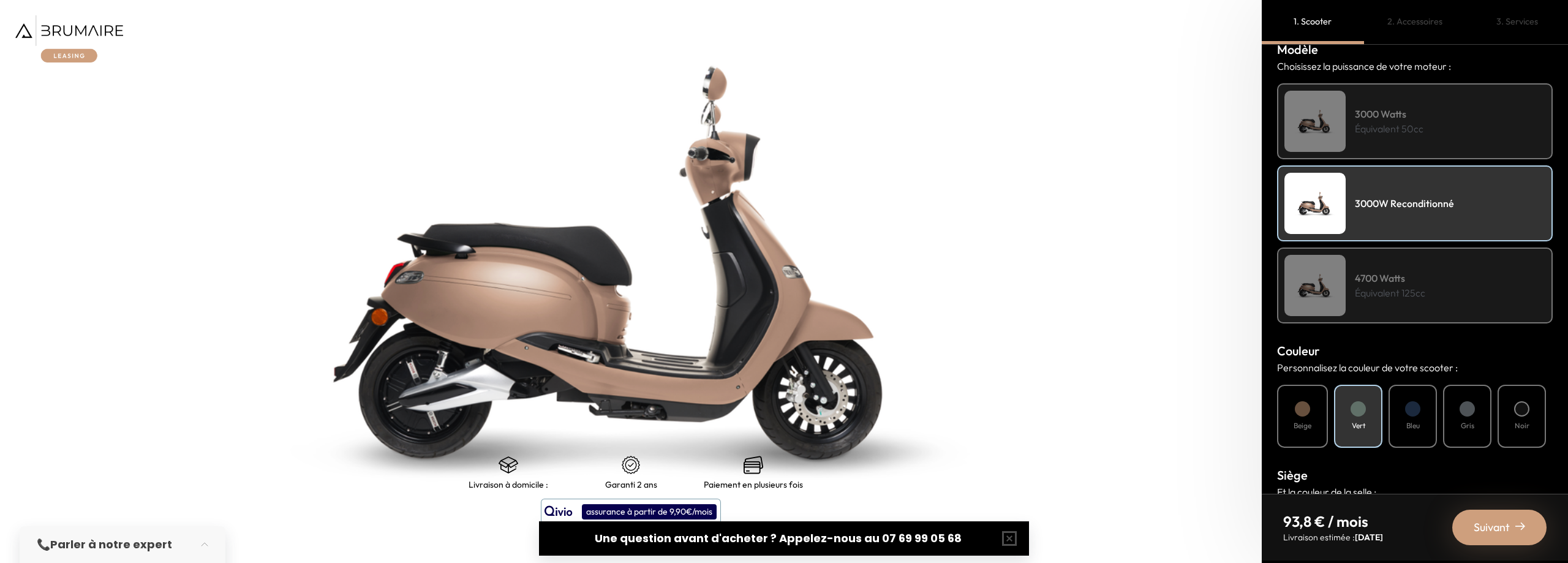
click at [1302, 425] on h4 "Beige" at bounding box center [1302, 425] width 18 height 11
click at [1355, 418] on div "Vert" at bounding box center [1358, 416] width 48 height 63
click at [1327, 132] on img at bounding box center [1315, 121] width 61 height 61
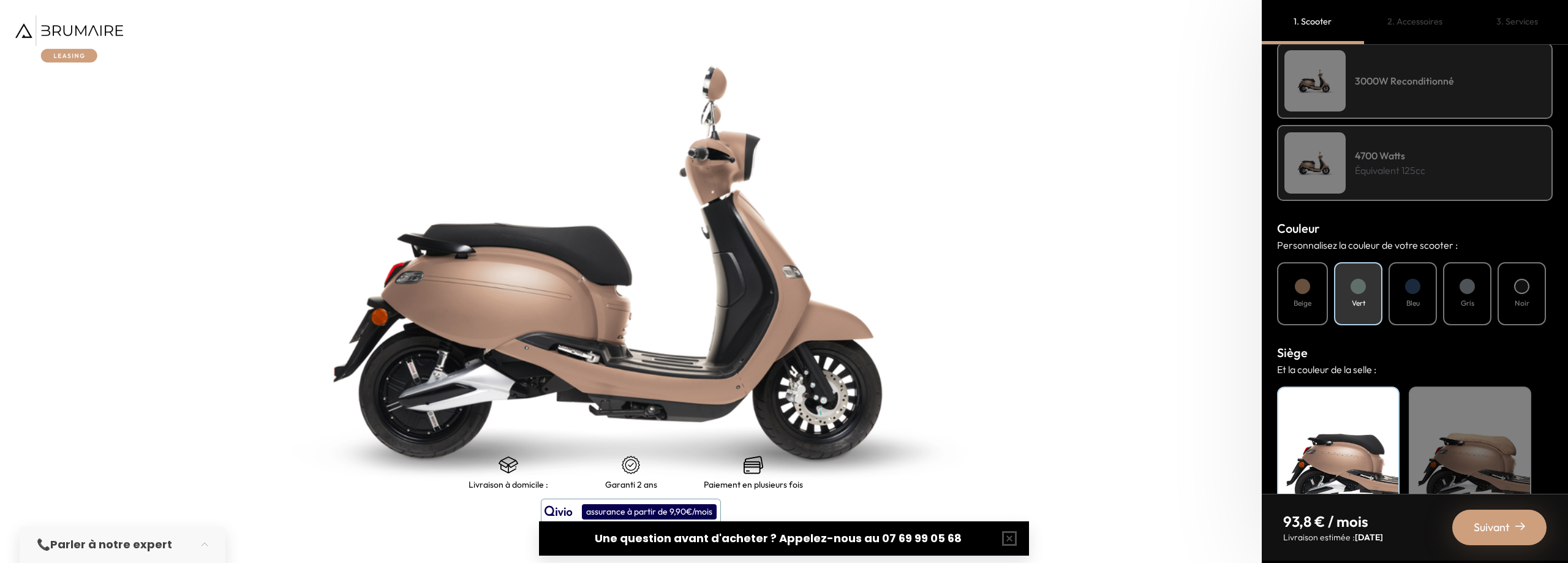
scroll to position [341, 0]
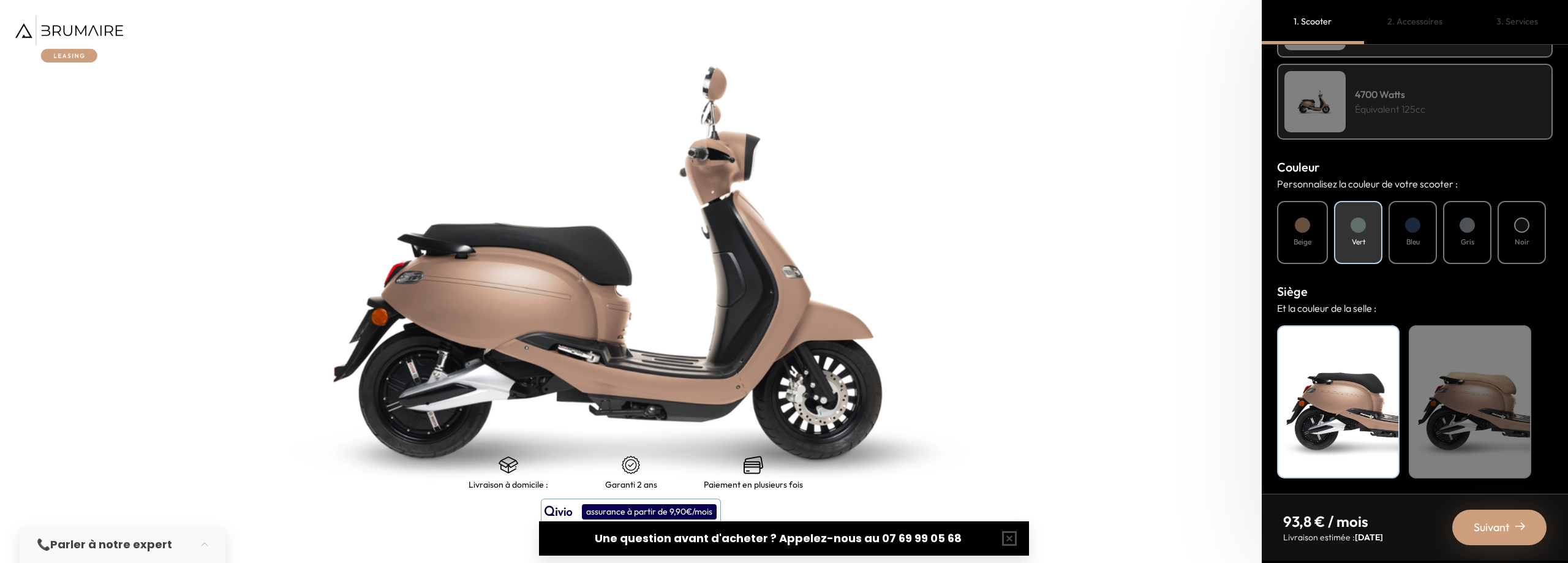
click at [1470, 401] on div "Beige" at bounding box center [1469, 402] width 122 height 153
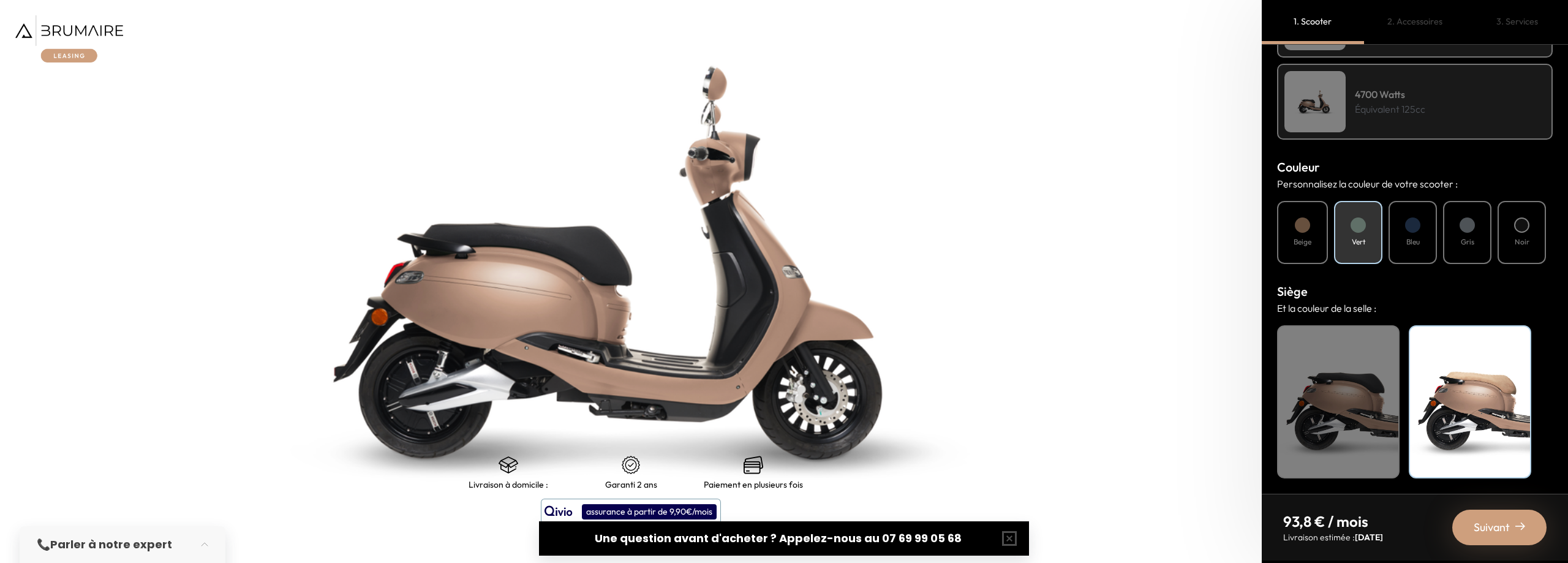
click at [1355, 415] on div "Noir" at bounding box center [1338, 402] width 122 height 153
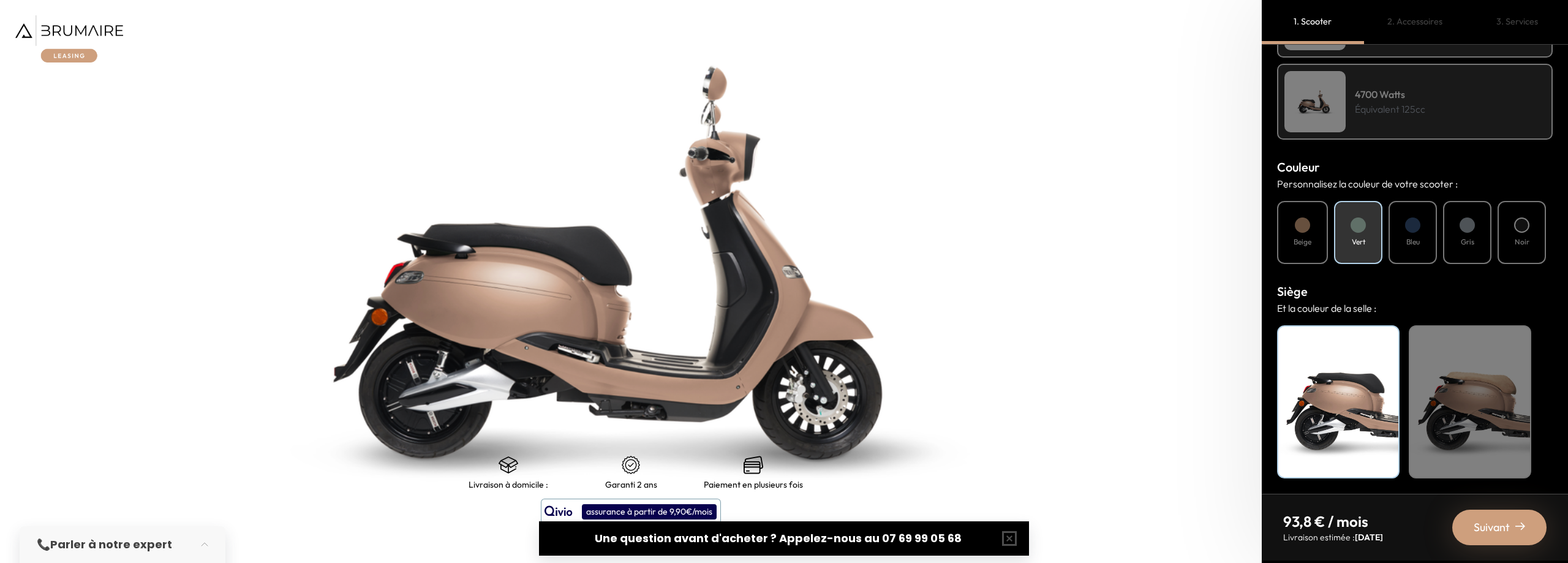
click at [1494, 525] on span "Suivant" at bounding box center [1491, 527] width 36 height 17
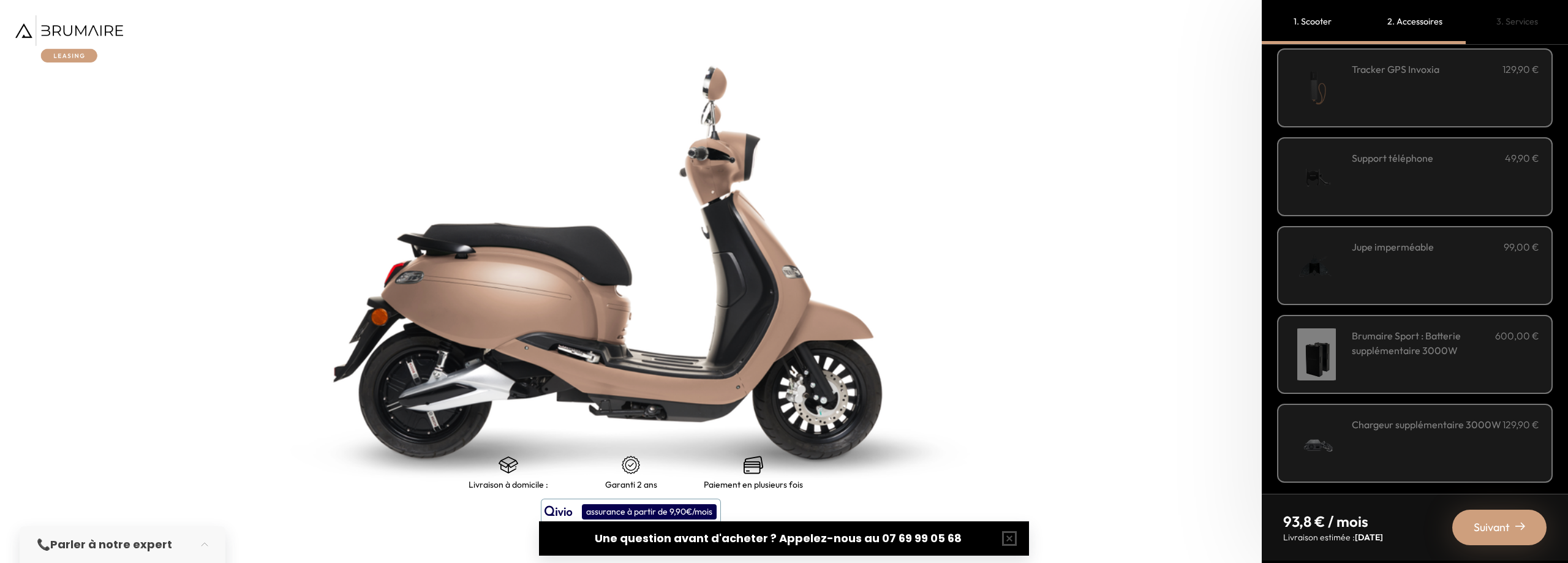
scroll to position [325, 0]
click at [1485, 522] on span "Suivant" at bounding box center [1491, 527] width 36 height 17
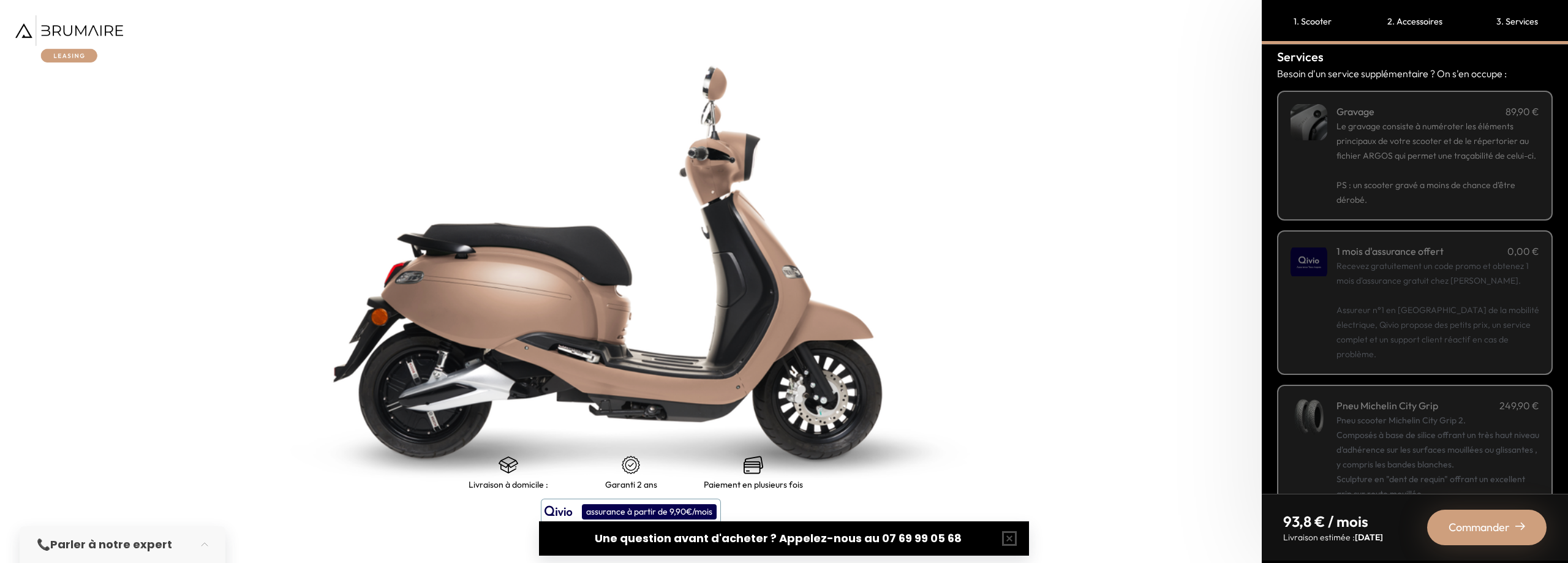
scroll to position [0, 0]
